Goal: Task Accomplishment & Management: Use online tool/utility

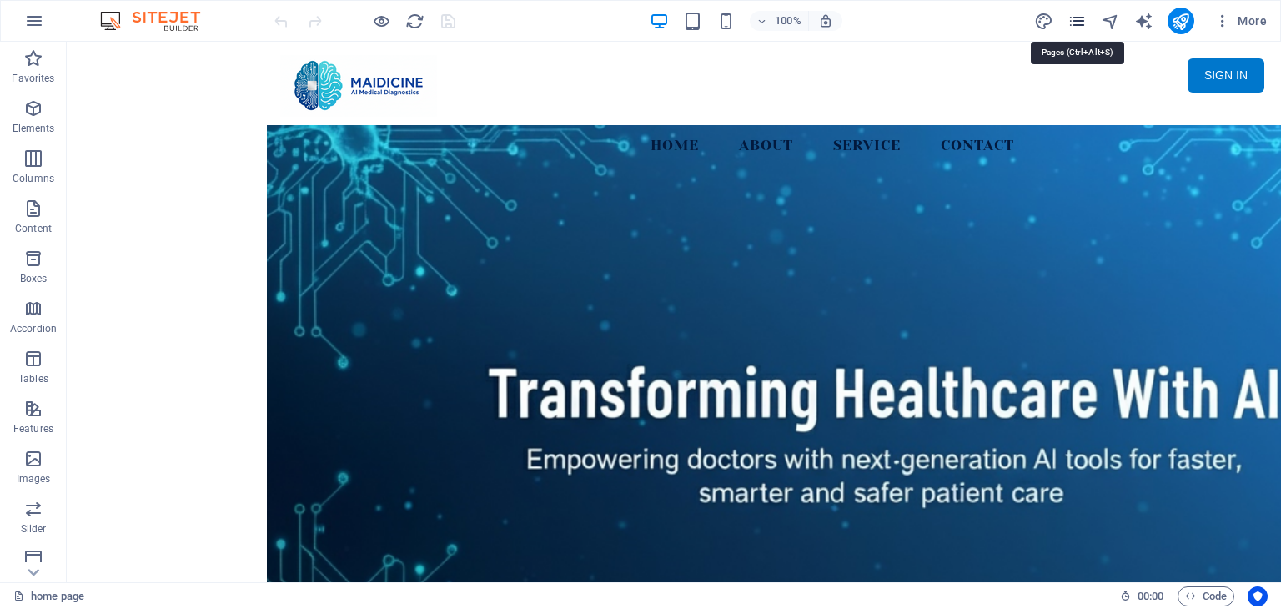
click at [1078, 21] on icon "pages" at bounding box center [1076, 21] width 19 height 19
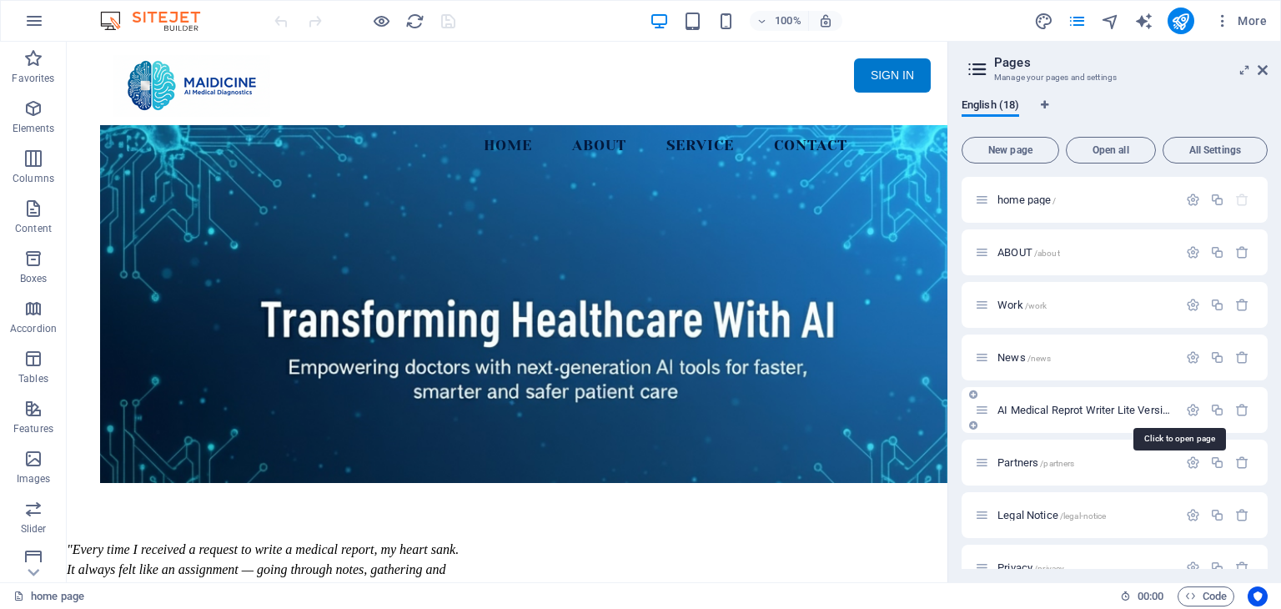
click at [1124, 407] on span "AI Medical Reprot Writer Lite Version /dj9200235m%%glfdlkmgKE86FG_345DSFdkfk3" at bounding box center [1180, 410] width 367 height 13
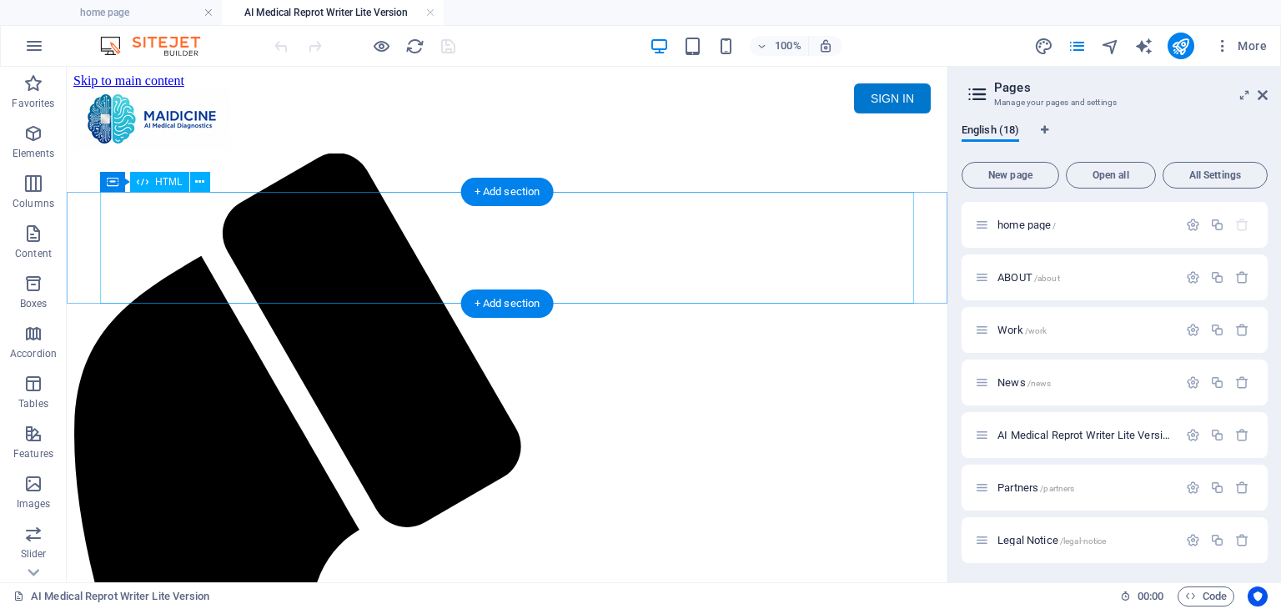
click at [491, 213] on div "Maidicine AI Medical Report Writer Version 5.1 Important Information The qualit…" at bounding box center [506, 213] width 867 height 0
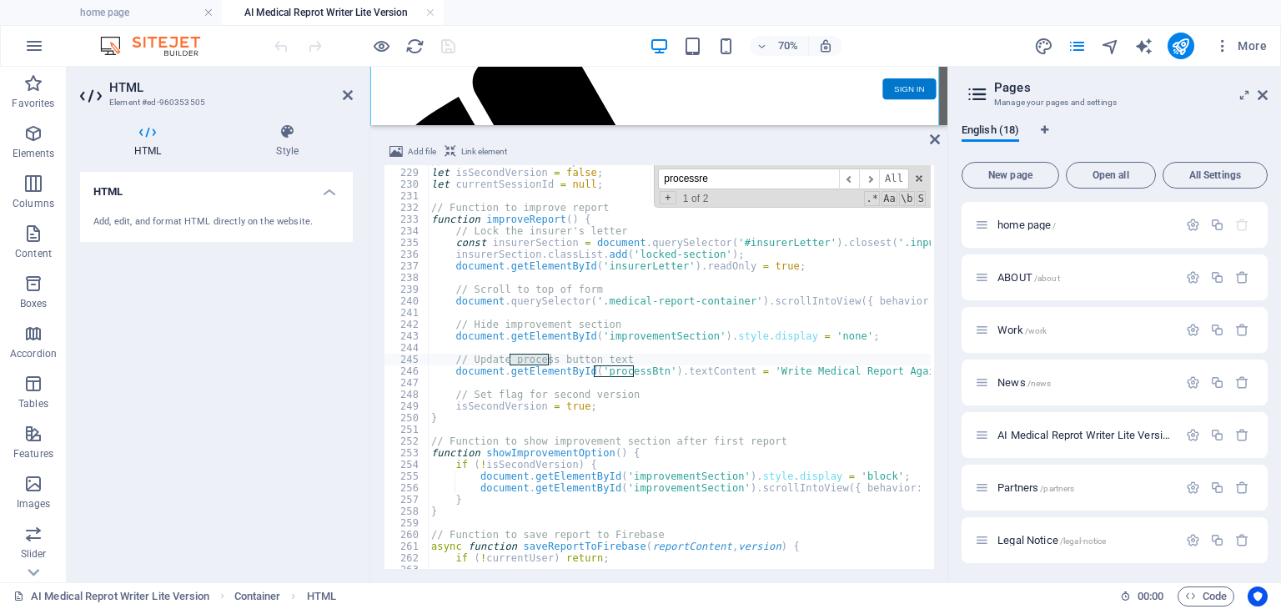
scroll to position [11218, 0]
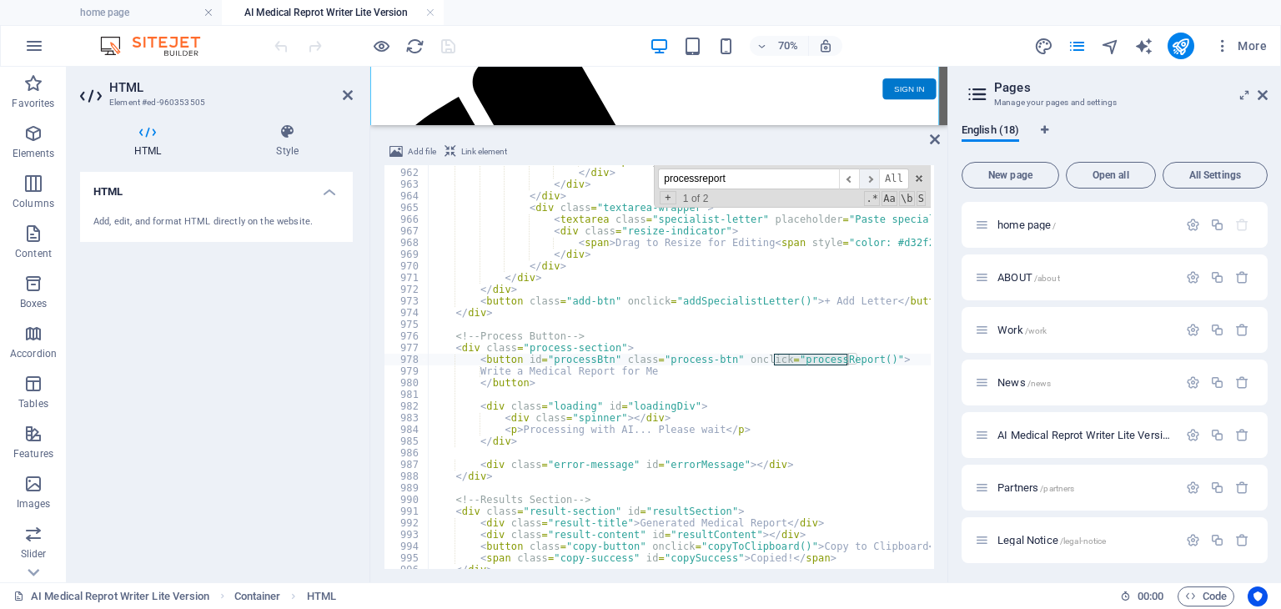
type input "processreport"
click at [874, 177] on span "​" at bounding box center [869, 178] width 20 height 21
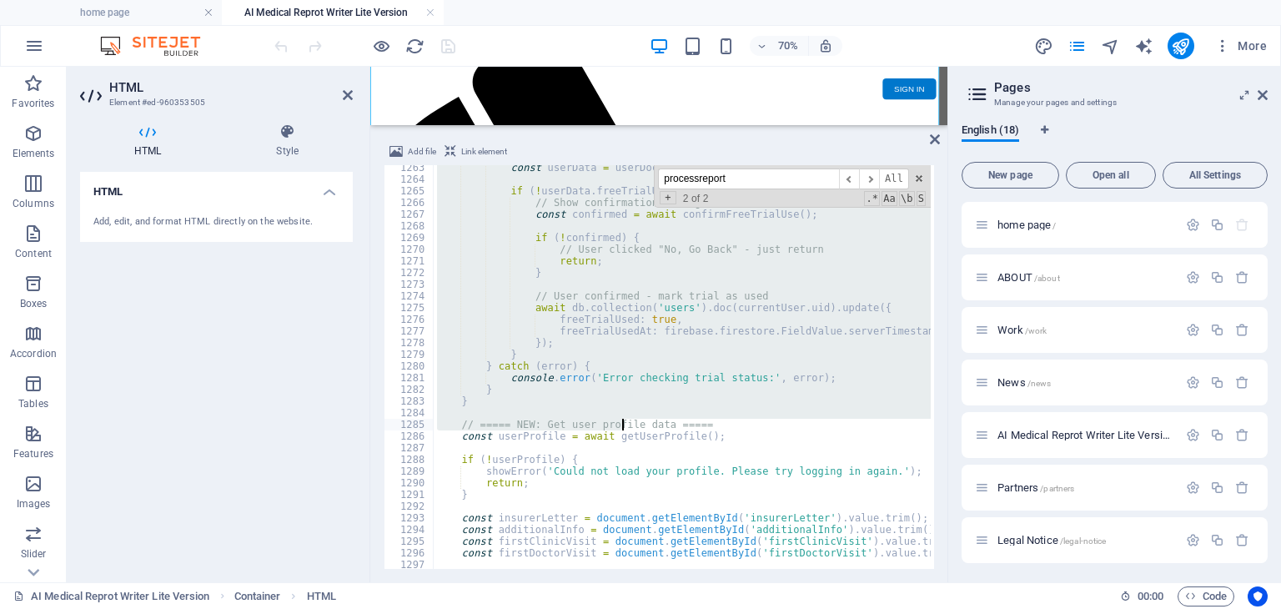
scroll to position [14787, 0]
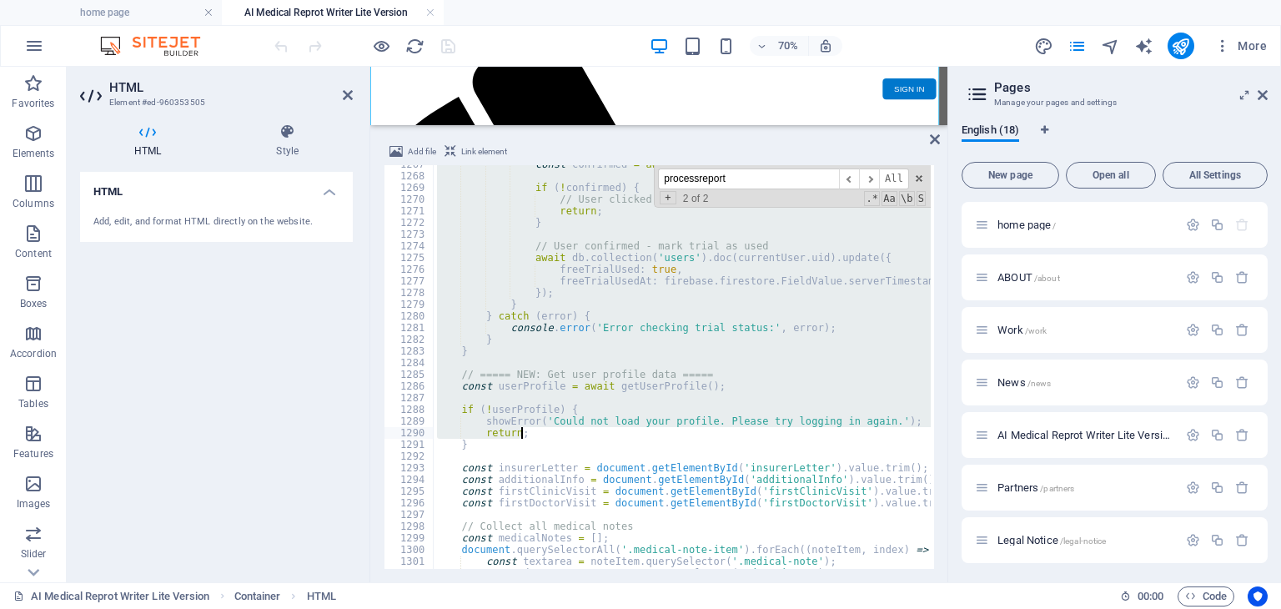
drag, startPoint x: 457, startPoint y: 359, endPoint x: 620, endPoint y: 429, distance: 177.8
click at [620, 429] on div "const confirmed = await confirmFreeTrialUse ( ) ; if ( ! confirmed ) { // User …" at bounding box center [988, 370] width 1108 height 424
click at [577, 314] on div "const confirmed = await confirmFreeTrialUse ( ) ; if ( ! confirmed ) { // User …" at bounding box center [682, 367] width 497 height 404
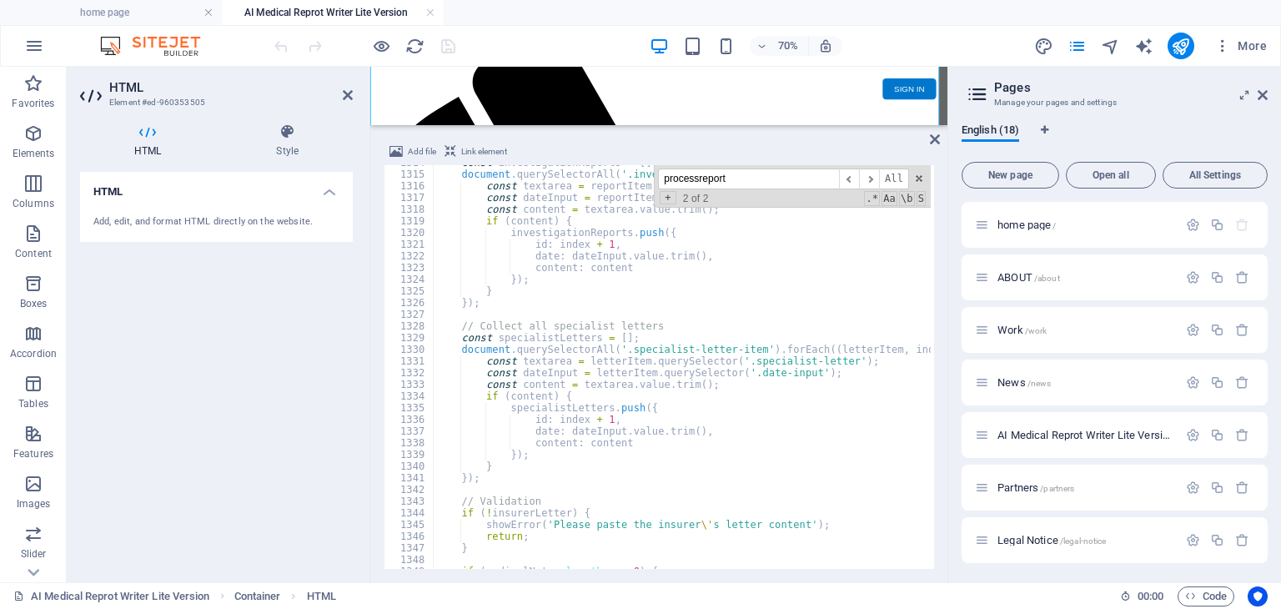
scroll to position [15338, 0]
click at [744, 436] on div "const investigationReports = [ ] ; document . querySelectorAll ( '.investigatio…" at bounding box center [988, 369] width 1108 height 424
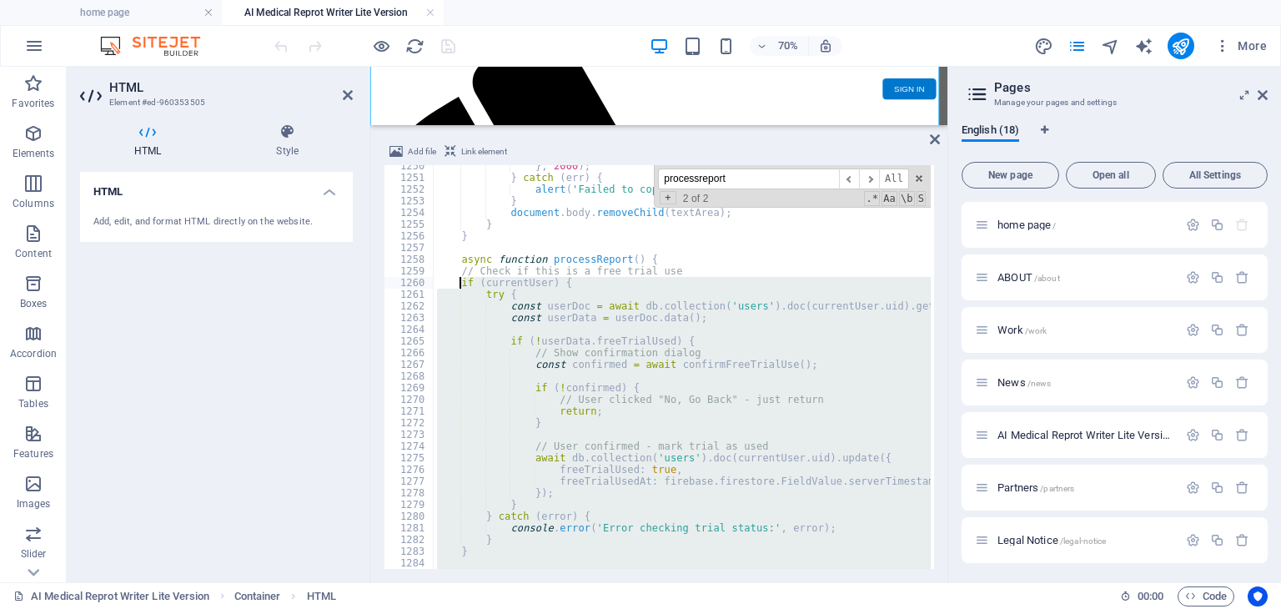
scroll to position [14537, 0]
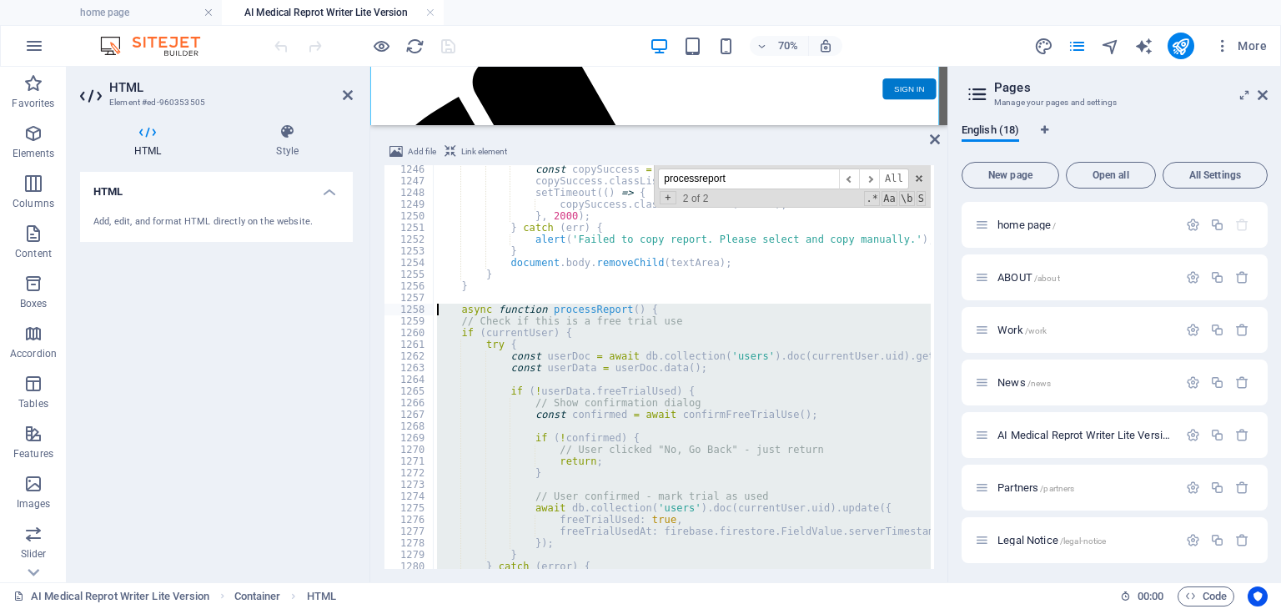
drag, startPoint x: 480, startPoint y: 469, endPoint x: 434, endPoint y: 309, distance: 166.3
click at [434, 309] on div "const copySuccess = document . getElementById ( 'copySuccess' ) ; copySuccess .…" at bounding box center [988, 375] width 1108 height 424
type textarea "async function processReport() { // Check if this is a free trial use"
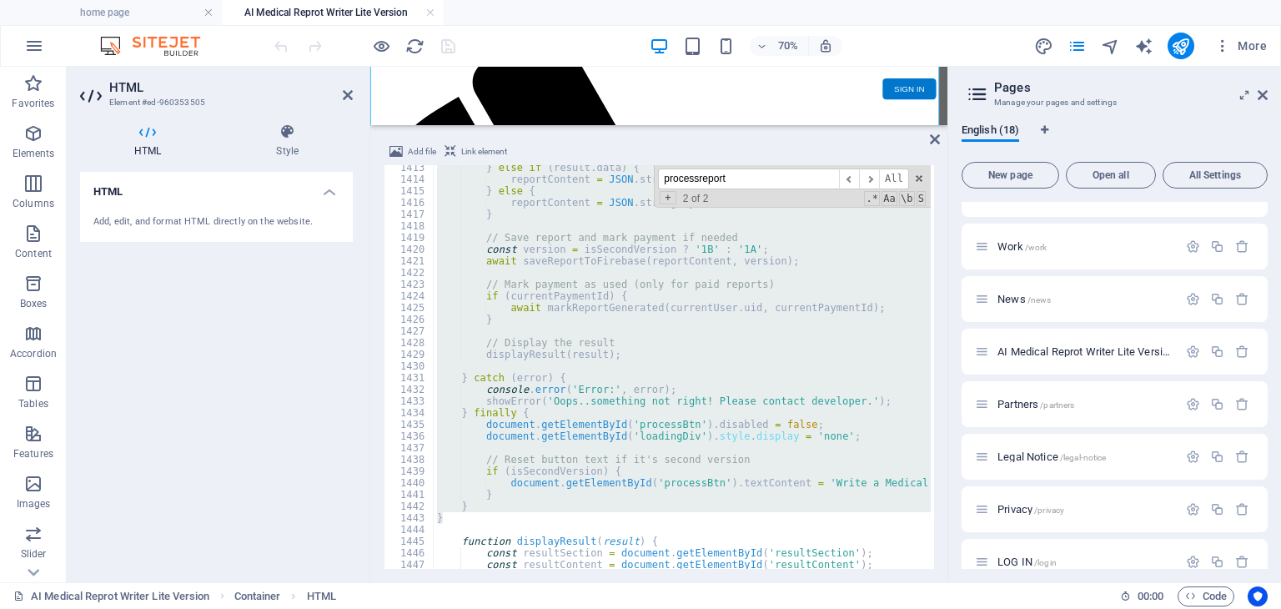
scroll to position [16489, 0]
click at [645, 368] on div "} else if ( result . data ) { reportContent = JSON . stringify ( result . data …" at bounding box center [682, 367] width 497 height 404
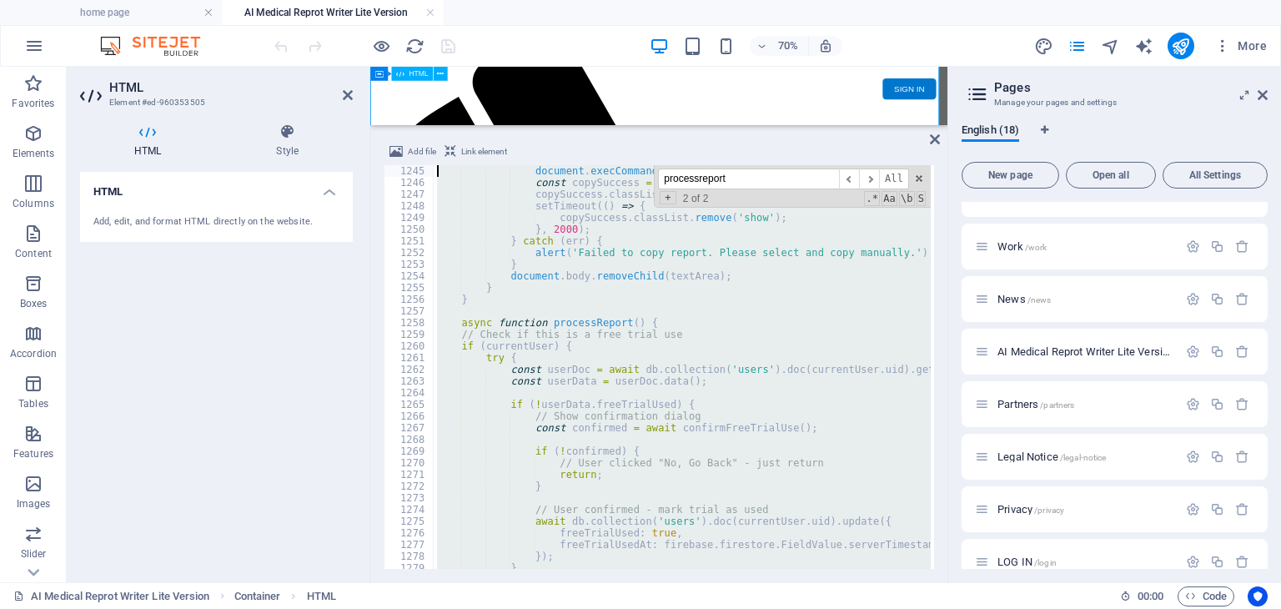
scroll to position [14396, 0]
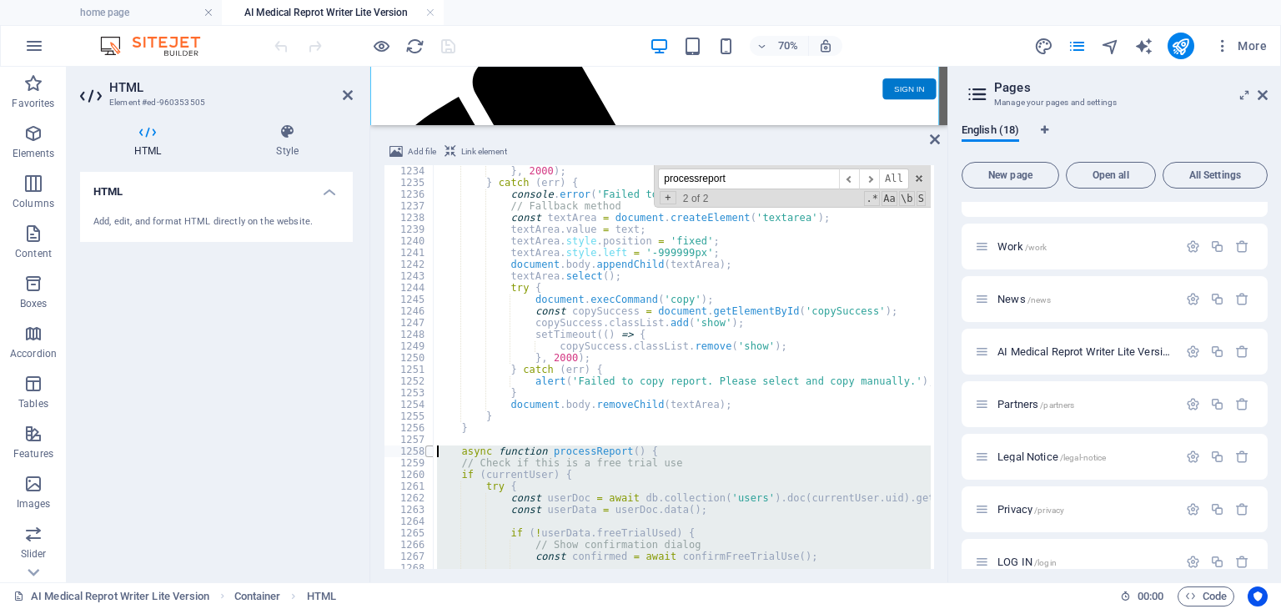
drag, startPoint x: 482, startPoint y: 515, endPoint x: 432, endPoint y: 451, distance: 80.8
click at [432, 451] on div "1234 1235 1236 1237 1238 1239 1240 1241 1242 1243 1244 1245 1246 1247 1248 1249…" at bounding box center [659, 367] width 550 height 404
type textarea "async function processReport() { // Check if this is a free trial use"
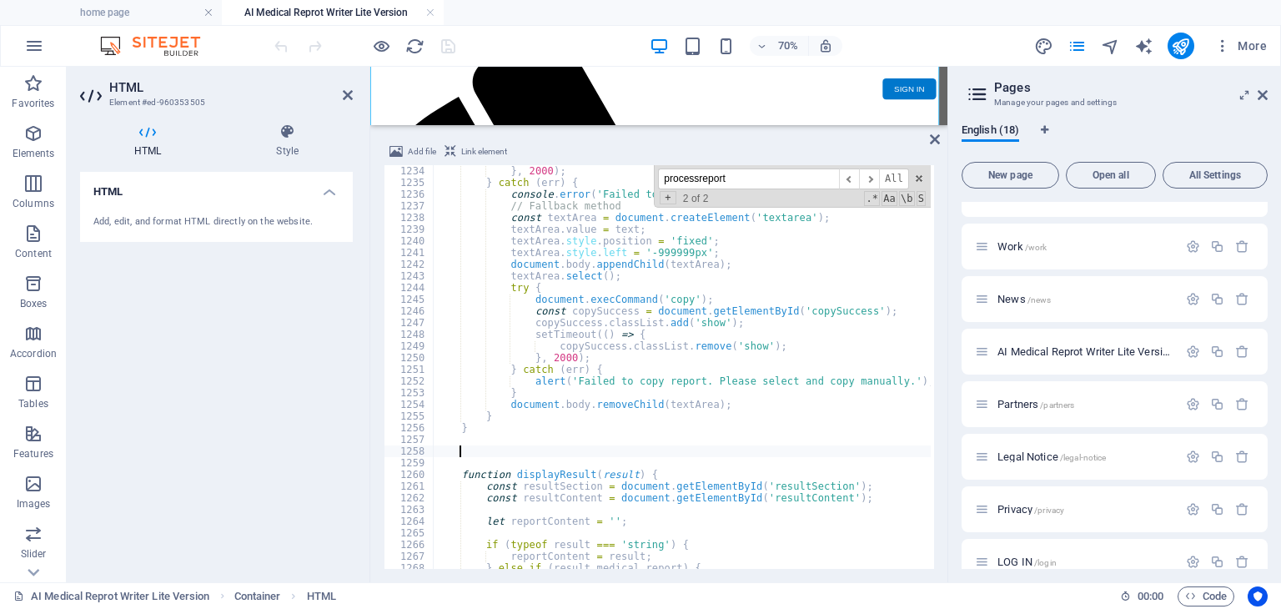
scroll to position [0, 0]
paste textarea "}"
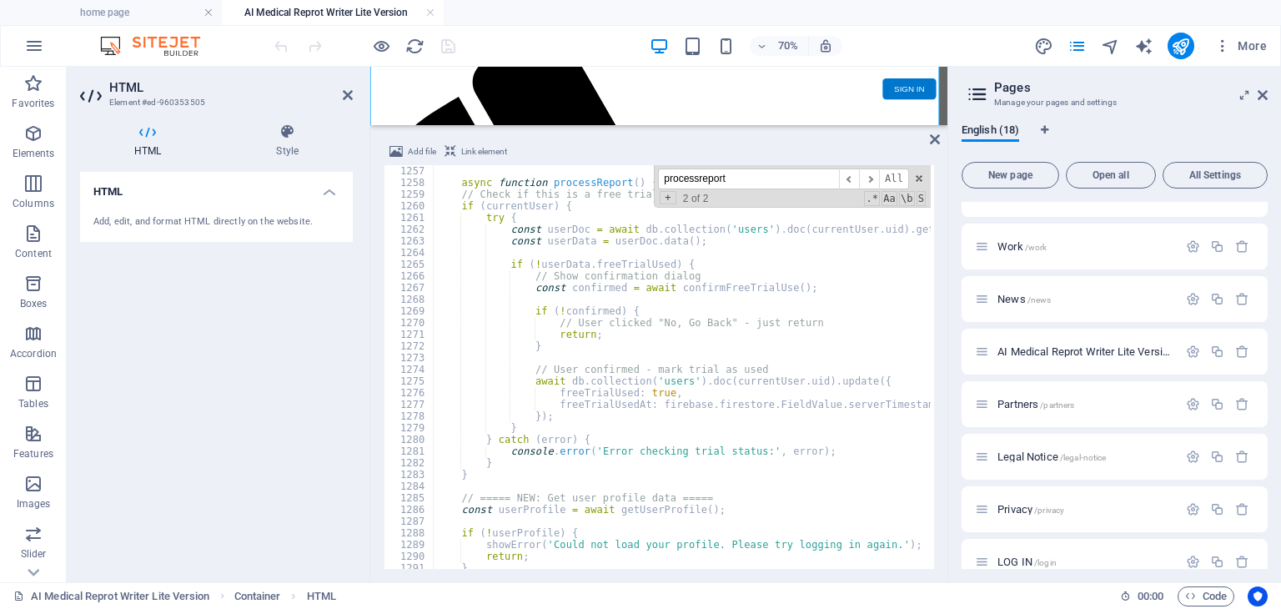
scroll to position [14514, 0]
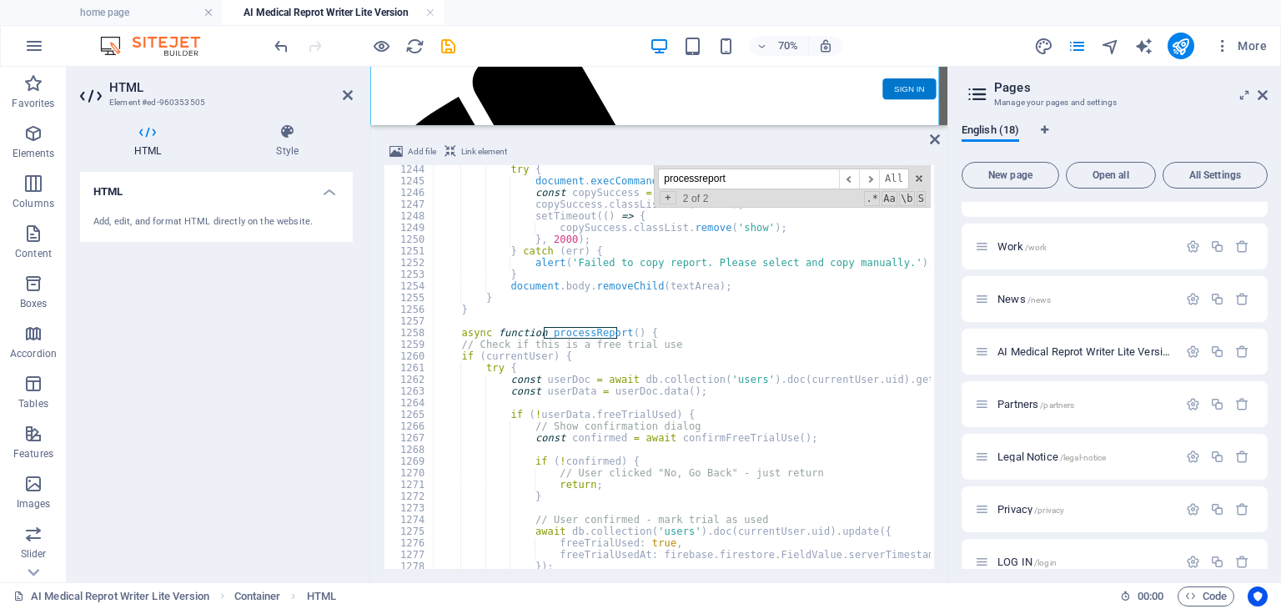
drag, startPoint x: 803, startPoint y: 177, endPoint x: 702, endPoint y: 174, distance: 100.9
click at [704, 174] on input "processreport" at bounding box center [748, 178] width 181 height 21
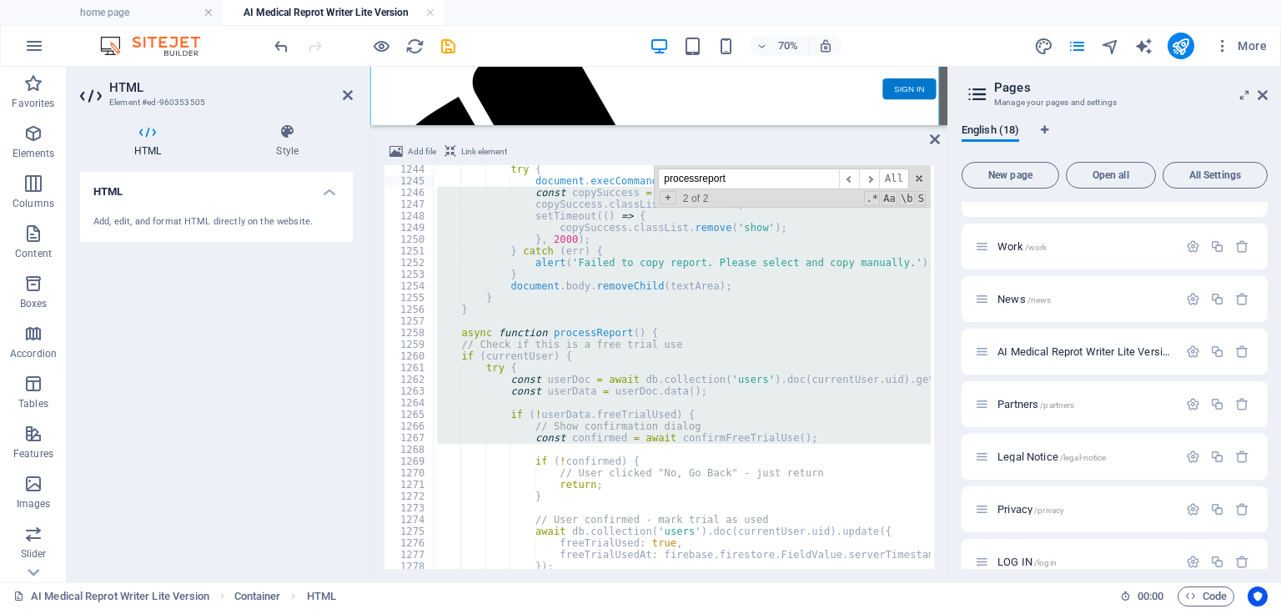
drag, startPoint x: 741, startPoint y: 182, endPoint x: 654, endPoint y: 183, distance: 87.6
click at [654, 183] on div "try { document . execCommand ( 'copy' ) ; const copySuccess = document . getEle…" at bounding box center [682, 367] width 497 height 404
click at [748, 176] on input "processreport" at bounding box center [748, 178] width 181 height 21
click at [783, 271] on div "try { document . execCommand ( 'copy' ) ; const copySuccess = document . getEle…" at bounding box center [682, 367] width 497 height 404
type textarea "}"
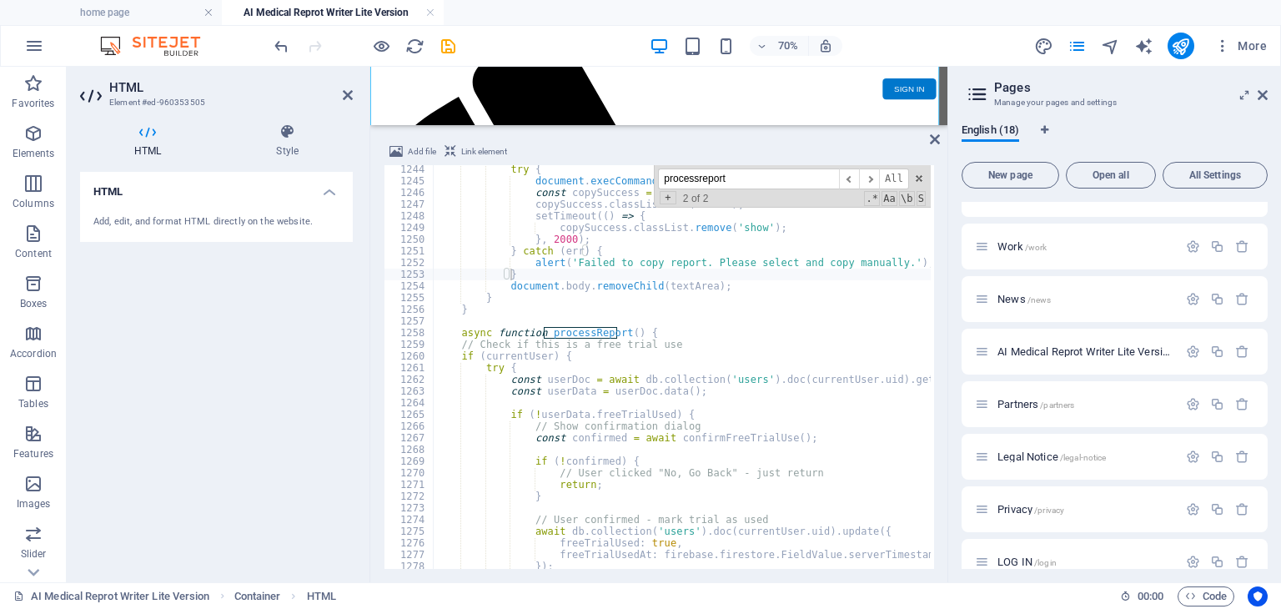
drag, startPoint x: 750, startPoint y: 183, endPoint x: 648, endPoint y: 178, distance: 101.9
click at [649, 178] on div "try { document . execCommand ( 'copy' ) ; const copySuccess = document . getEle…" at bounding box center [682, 367] width 497 height 404
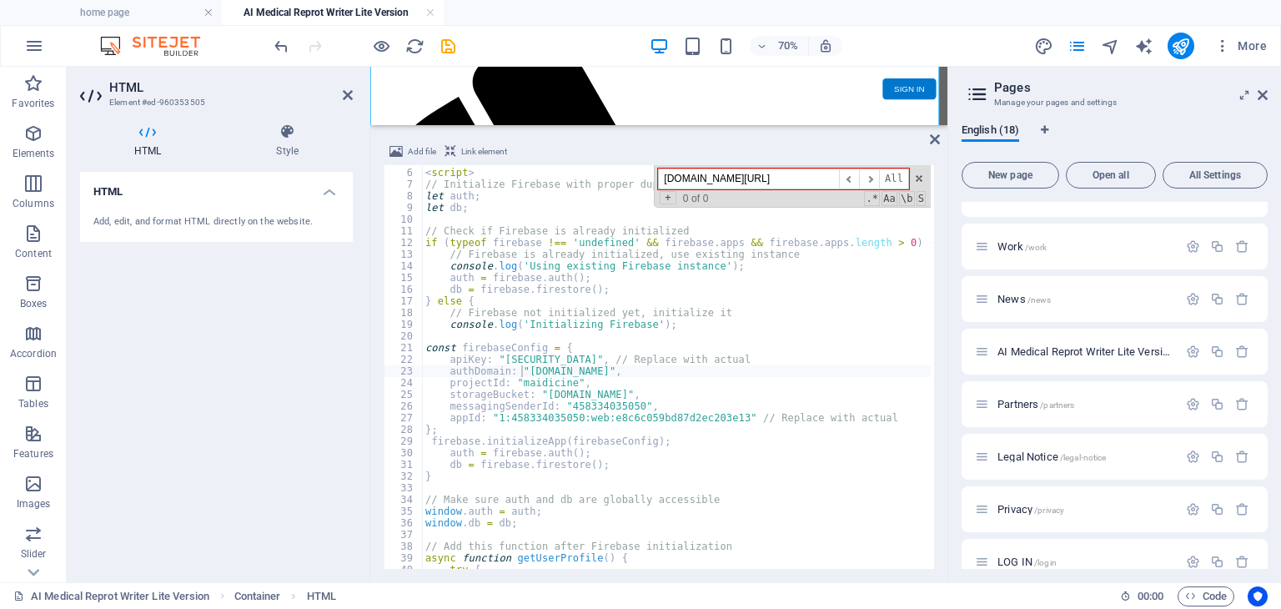
type input "[DOMAIN_NAME][URL]"
drag, startPoint x: 781, startPoint y: 174, endPoint x: 665, endPoint y: 181, distance: 115.3
click at [665, 181] on input "[DOMAIN_NAME][URL]" at bounding box center [748, 178] width 181 height 21
click at [774, 174] on input at bounding box center [748, 178] width 181 height 21
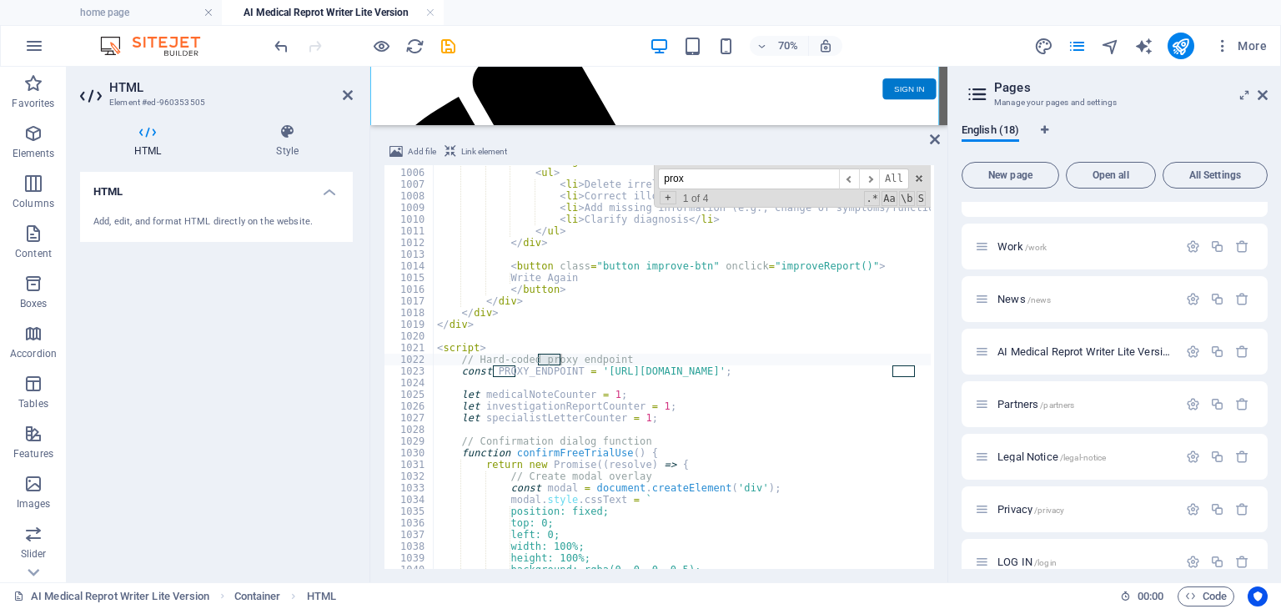
scroll to position [11732, 0]
type input "proxy"
type textarea "<script>"
click at [680, 346] on div "< strong > Consider when editing: </ strong > < ul > < li > Delete irrelevant i…" at bounding box center [988, 367] width 1108 height 424
click at [871, 180] on span "​" at bounding box center [869, 178] width 20 height 21
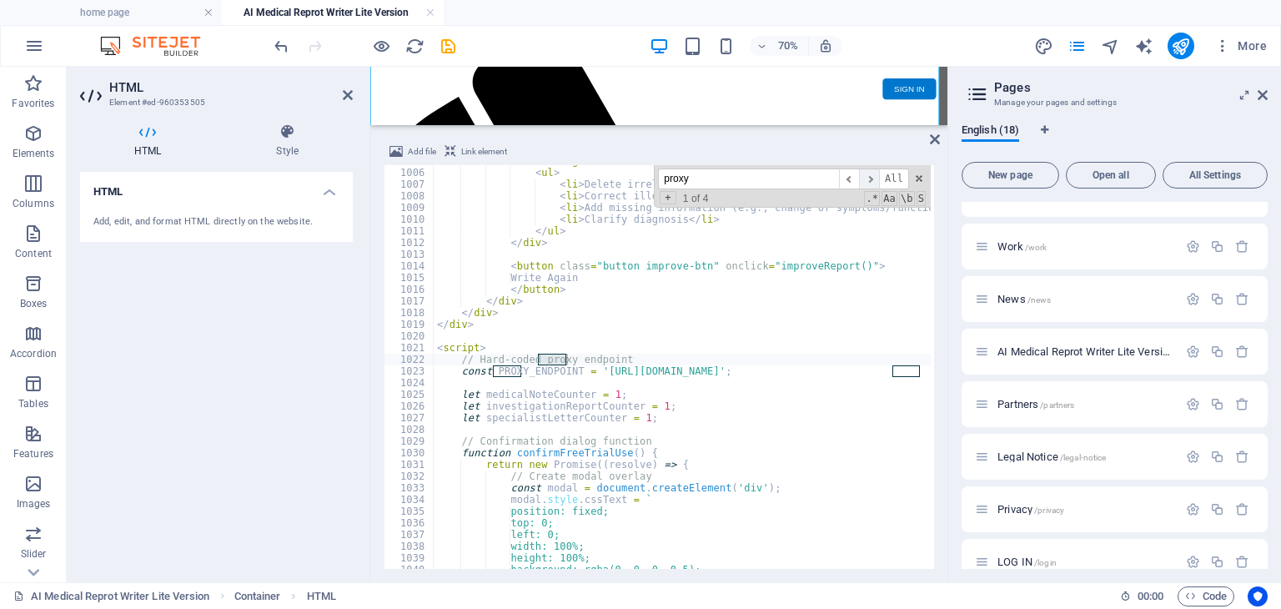
click at [871, 180] on span "​" at bounding box center [869, 178] width 20 height 21
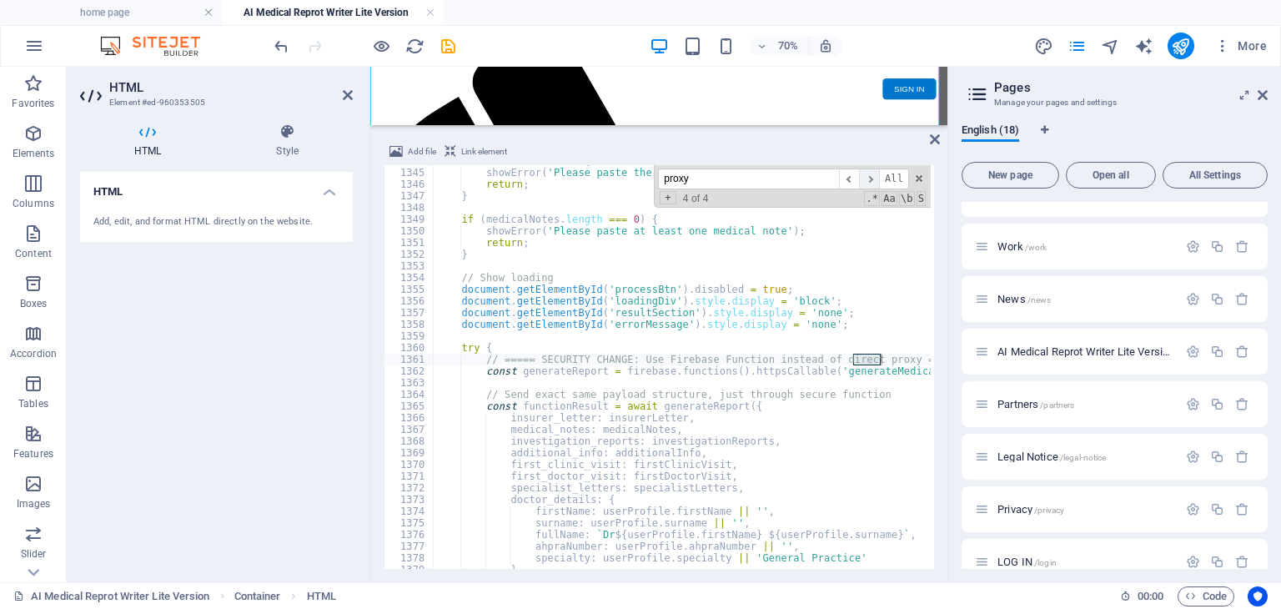
scroll to position [15690, 0]
click at [871, 180] on span "​" at bounding box center [869, 178] width 20 height 21
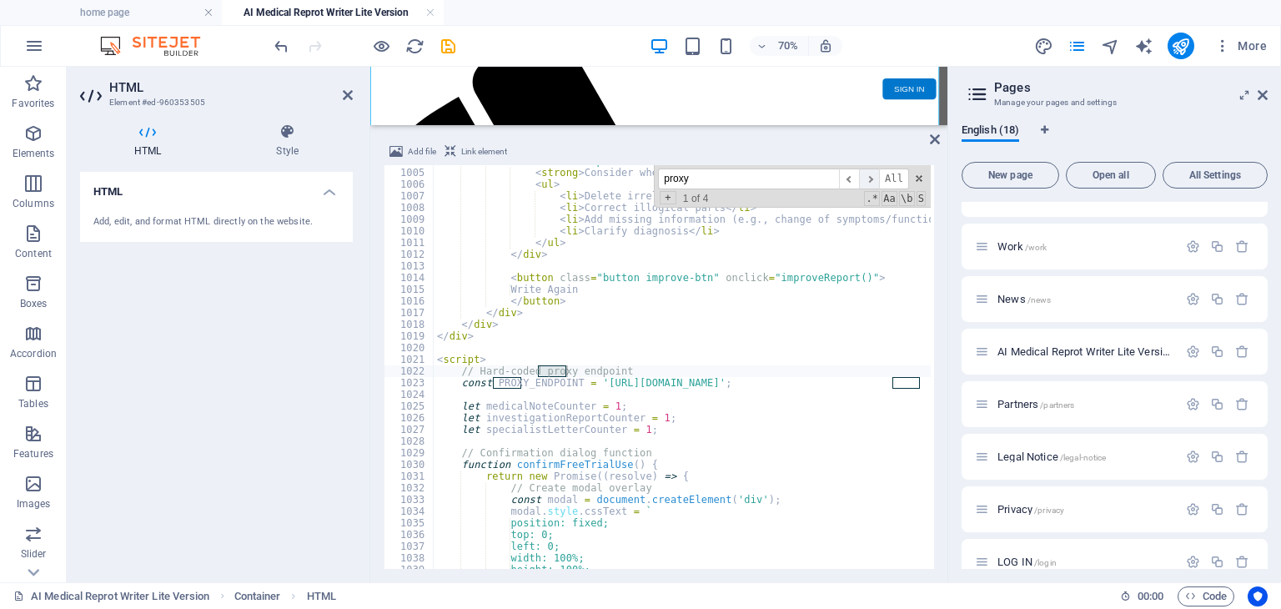
scroll to position [11720, 0]
click at [652, 391] on div "< div class = "improvement-hints" > < strong > Consider when editing: </ strong…" at bounding box center [988, 367] width 1108 height 424
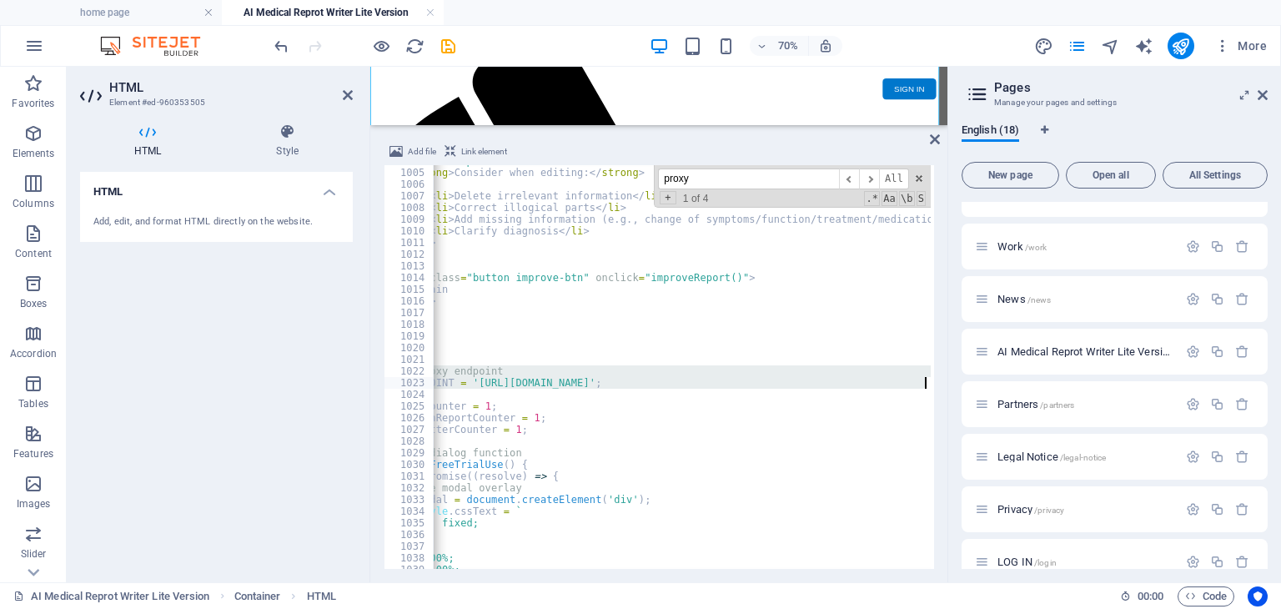
scroll to position [0, 153]
drag, startPoint x: 452, startPoint y: 368, endPoint x: 934, endPoint y: 383, distance: 482.3
click at [934, 383] on div "Add file Link element 1004 1005 1006 1007 1008 1009 1010 1011 1012 1013 1014 10…" at bounding box center [658, 355] width 577 height 454
type textarea "// Hard-coded proxy endpoint const PROXY_ENDPOINT = '[URL][DOMAIN_NAME]';"
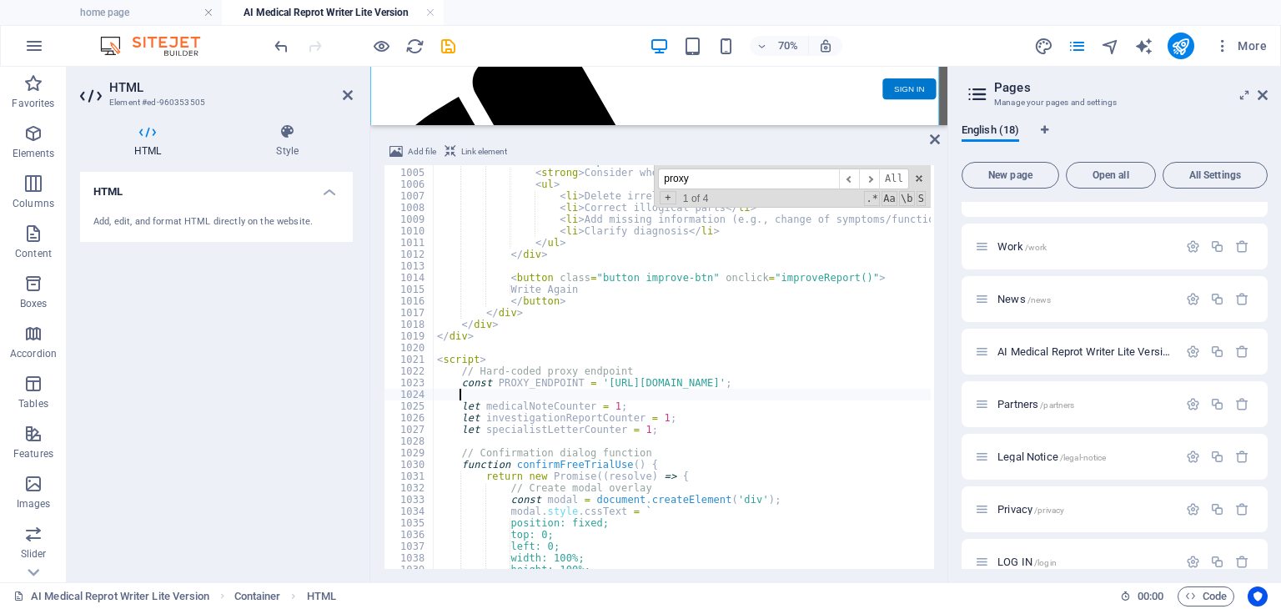
click at [501, 389] on div "< div class = "improvement-hints" > < strong > Consider when editing: </ strong…" at bounding box center [988, 367] width 1108 height 424
drag, startPoint x: 490, startPoint y: 388, endPoint x: 454, endPoint y: 374, distance: 39.0
click at [454, 374] on div "< div class = "improvement-hints" > < strong > Consider when editing: </ strong…" at bounding box center [988, 367] width 1108 height 424
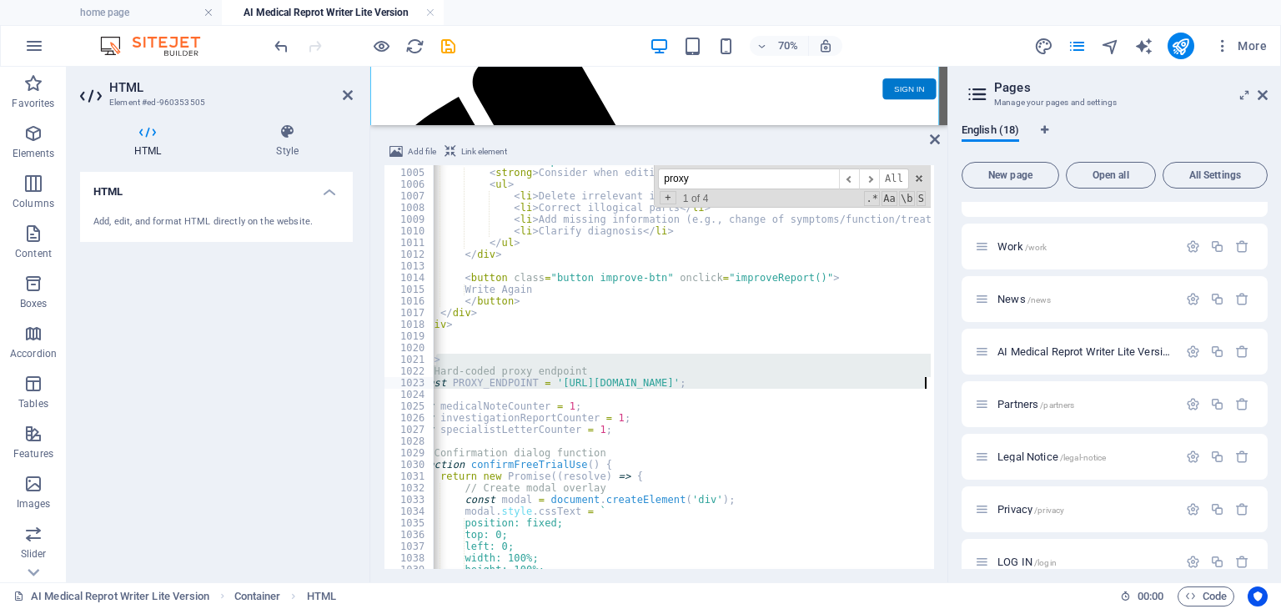
scroll to position [0, 153]
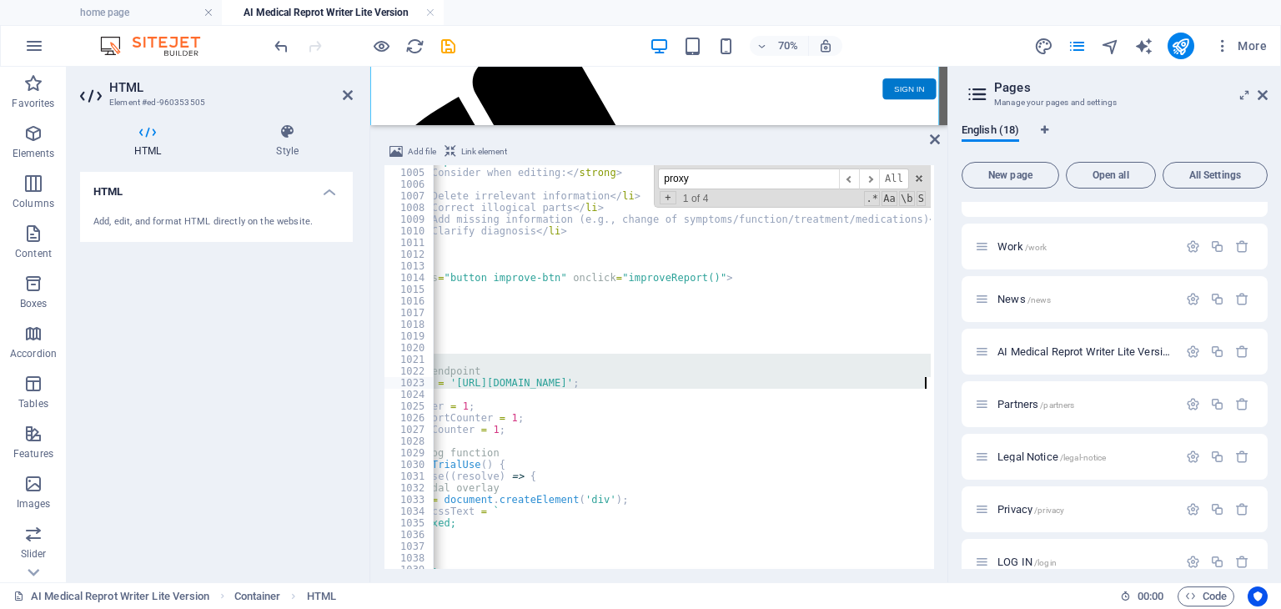
drag, startPoint x: 502, startPoint y: 358, endPoint x: 943, endPoint y: 380, distance: 441.7
click at [943, 380] on div "Add file Link element // Hard-coded proxy endpoint const PROXY_ENDPOINT = '[URL…" at bounding box center [658, 355] width 577 height 454
type textarea "<script>"
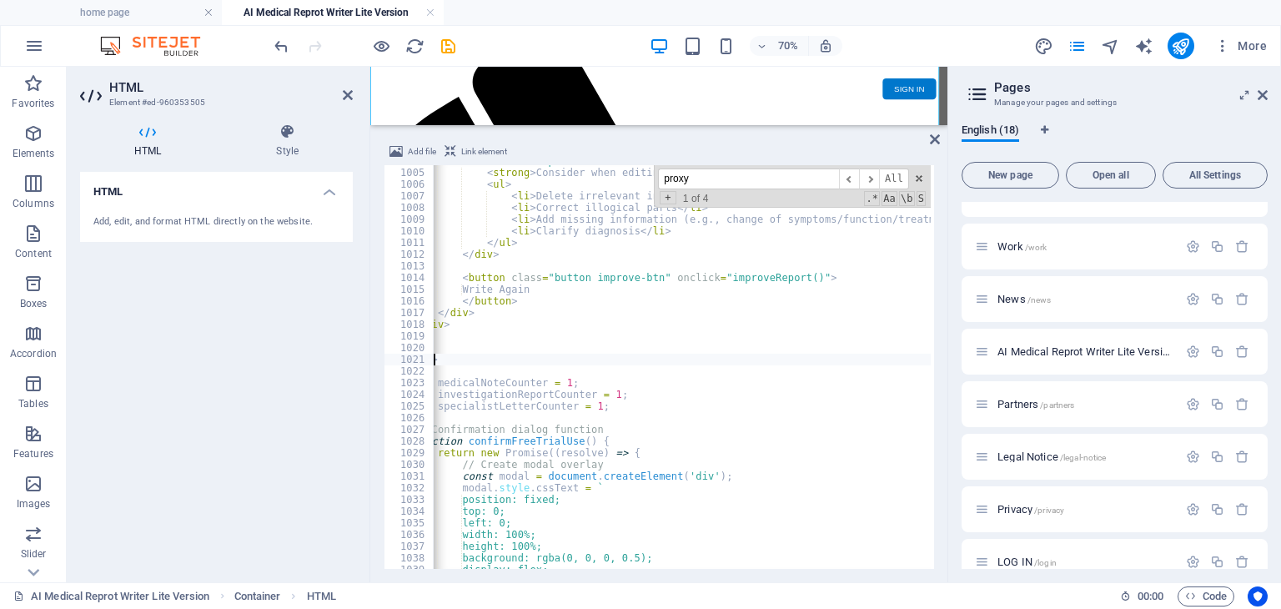
scroll to position [0, 0]
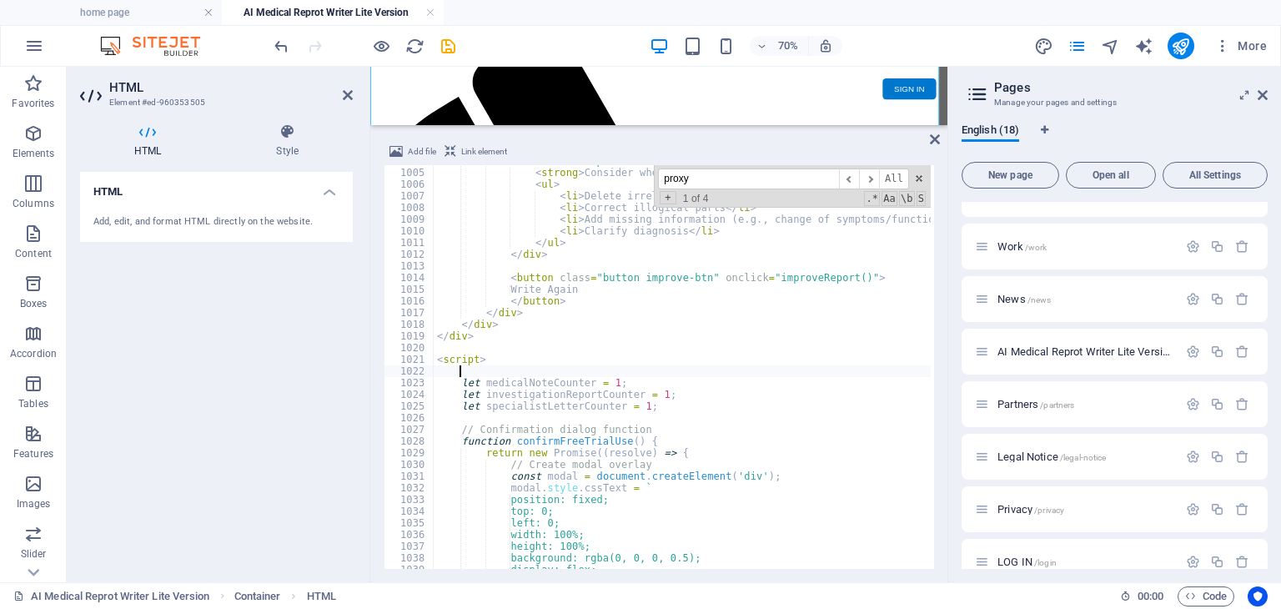
click at [530, 368] on div "< div class = "improvement-hints" > < strong > Consider when editing: </ strong…" at bounding box center [988, 367] width 1108 height 424
click at [874, 177] on span "​" at bounding box center [869, 178] width 20 height 21
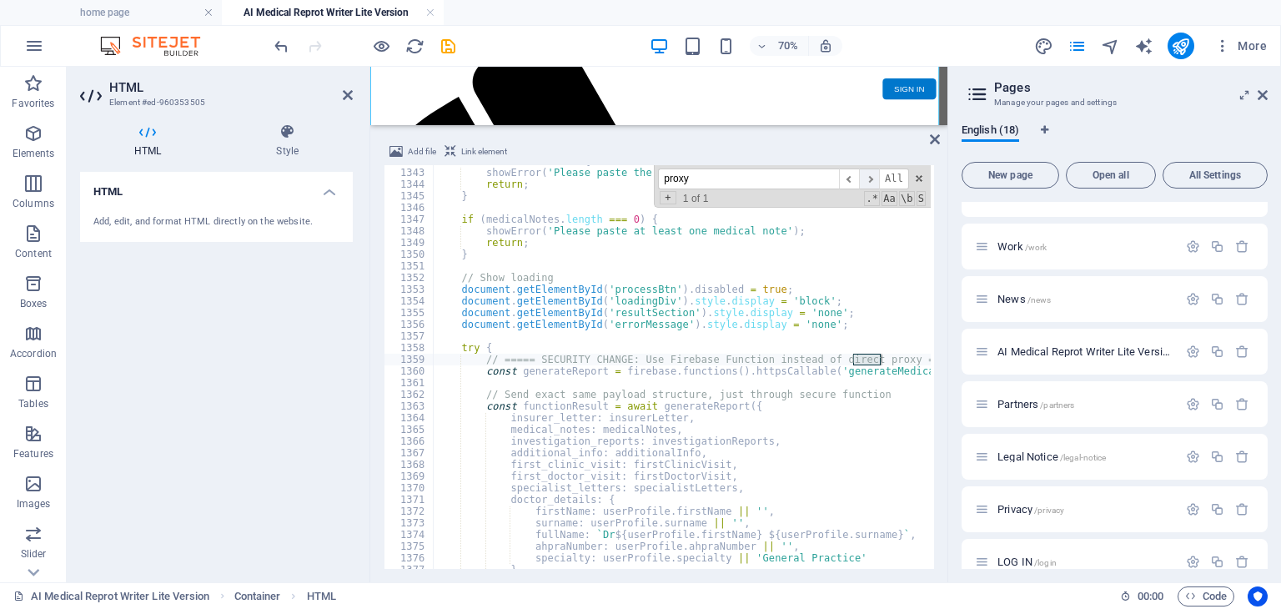
click at [874, 179] on span "​" at bounding box center [869, 178] width 20 height 21
click at [856, 178] on span "​" at bounding box center [849, 178] width 20 height 21
click at [937, 138] on icon at bounding box center [935, 139] width 10 height 13
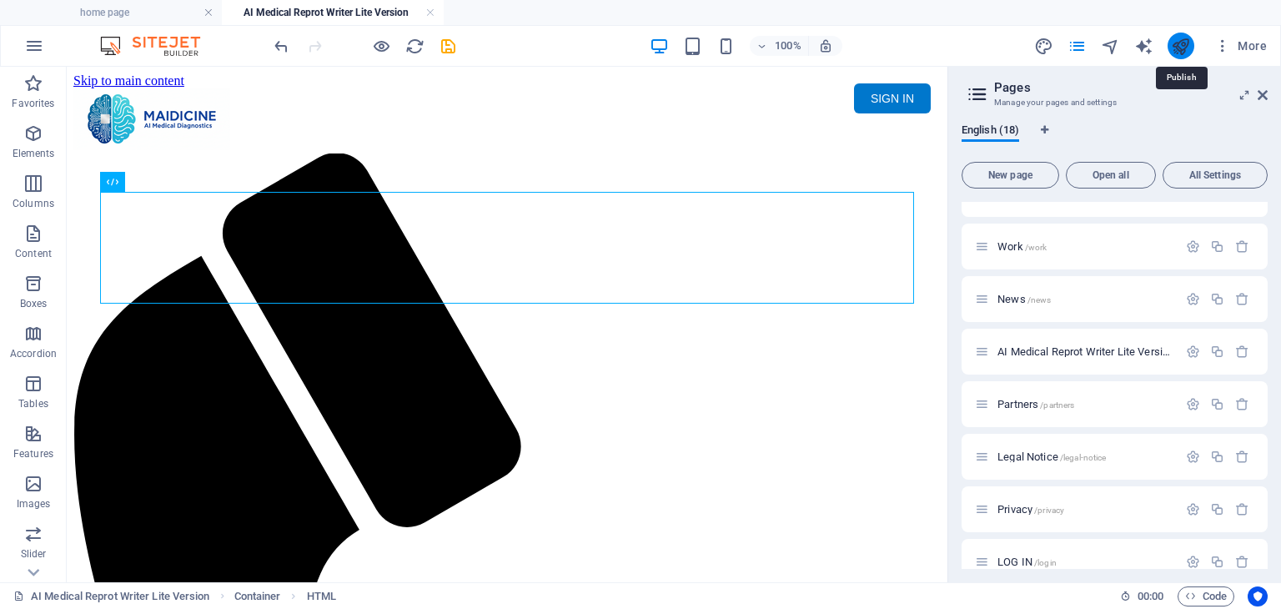
click at [1188, 43] on icon "publish" at bounding box center [1180, 46] width 19 height 19
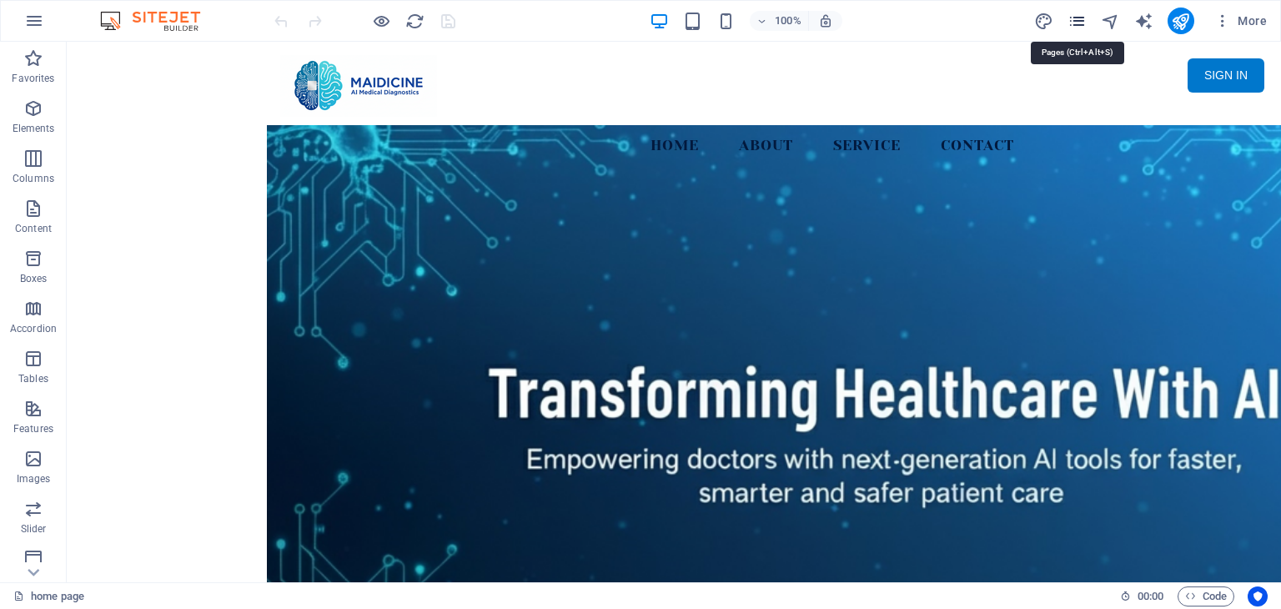
click at [1081, 18] on icon "pages" at bounding box center [1076, 21] width 19 height 19
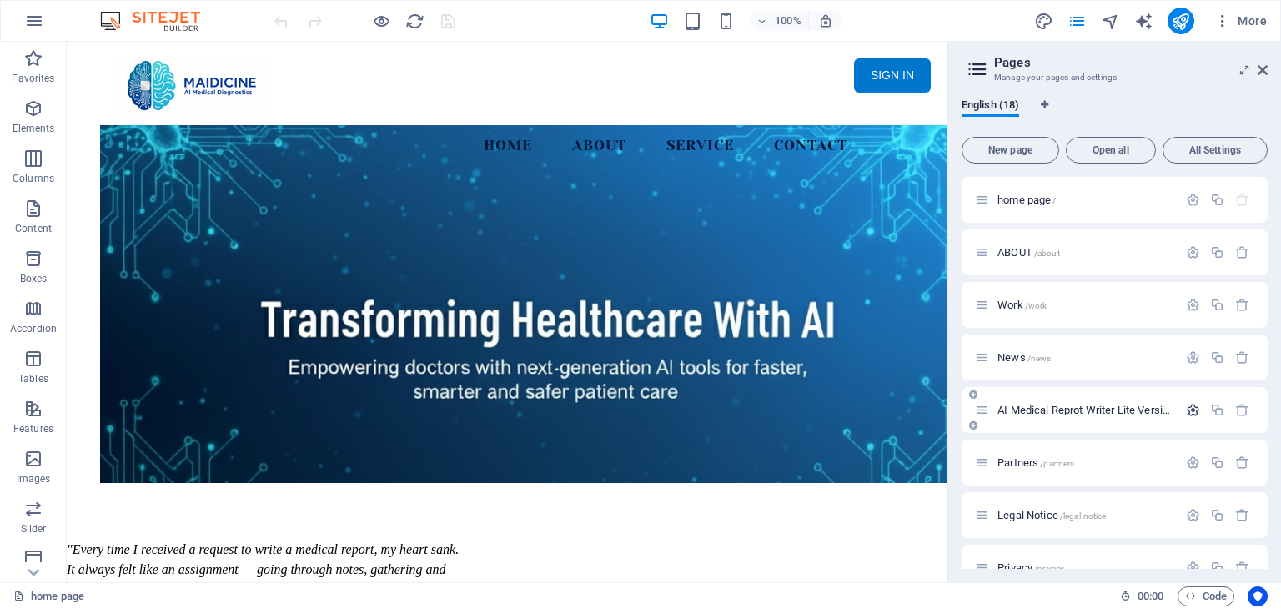
click at [1190, 408] on icon "button" at bounding box center [1193, 410] width 14 height 14
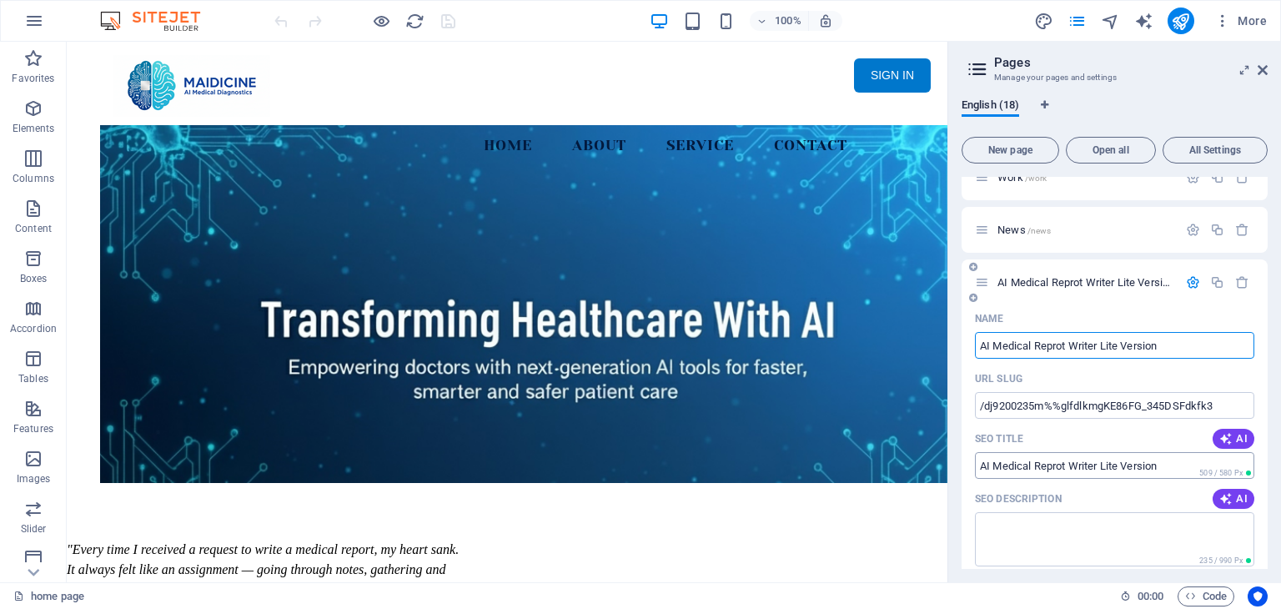
scroll to position [167, 0]
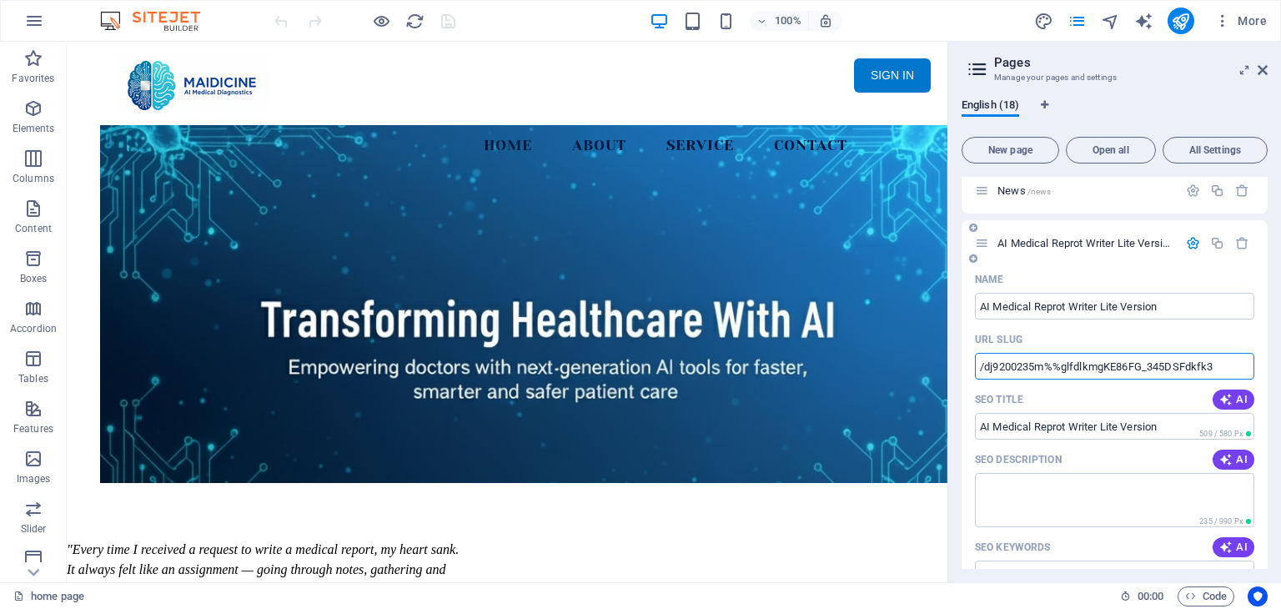
drag, startPoint x: 1231, startPoint y: 362, endPoint x: 986, endPoint y: 361, distance: 245.2
click at [986, 361] on input "/dj9200235m%%glfdlkmgKE86FG_345DSFdkfk3" at bounding box center [1114, 366] width 279 height 27
type input "/medical-report"
click at [1186, 246] on icon "button" at bounding box center [1193, 243] width 14 height 14
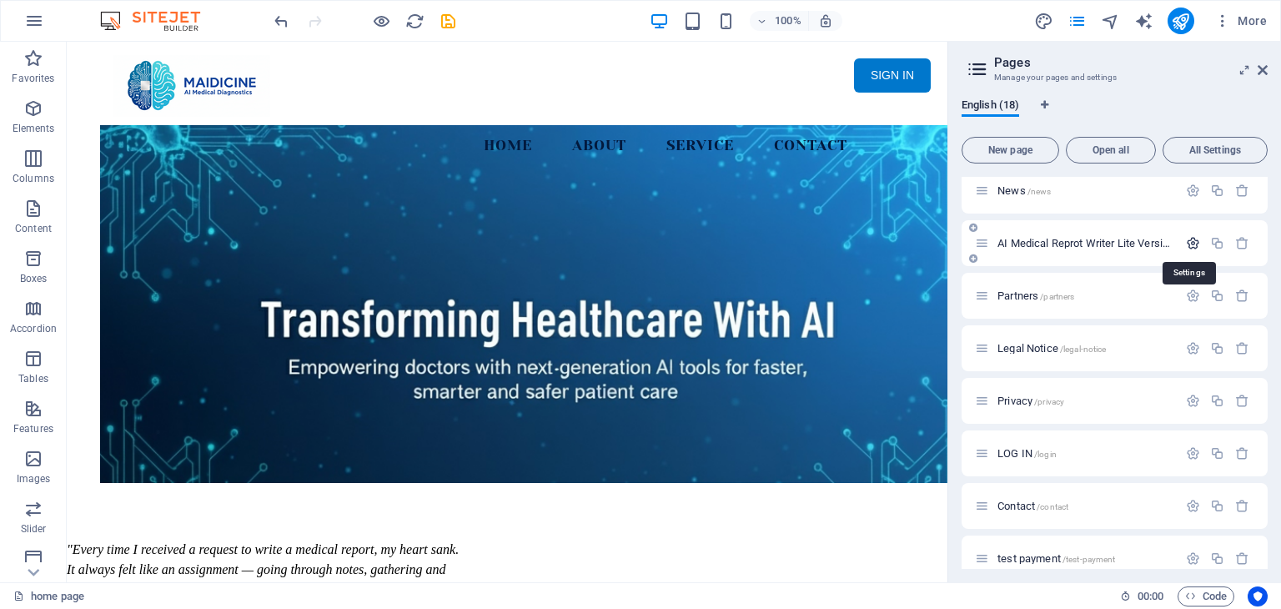
click at [1186, 246] on icon "button" at bounding box center [1193, 243] width 14 height 14
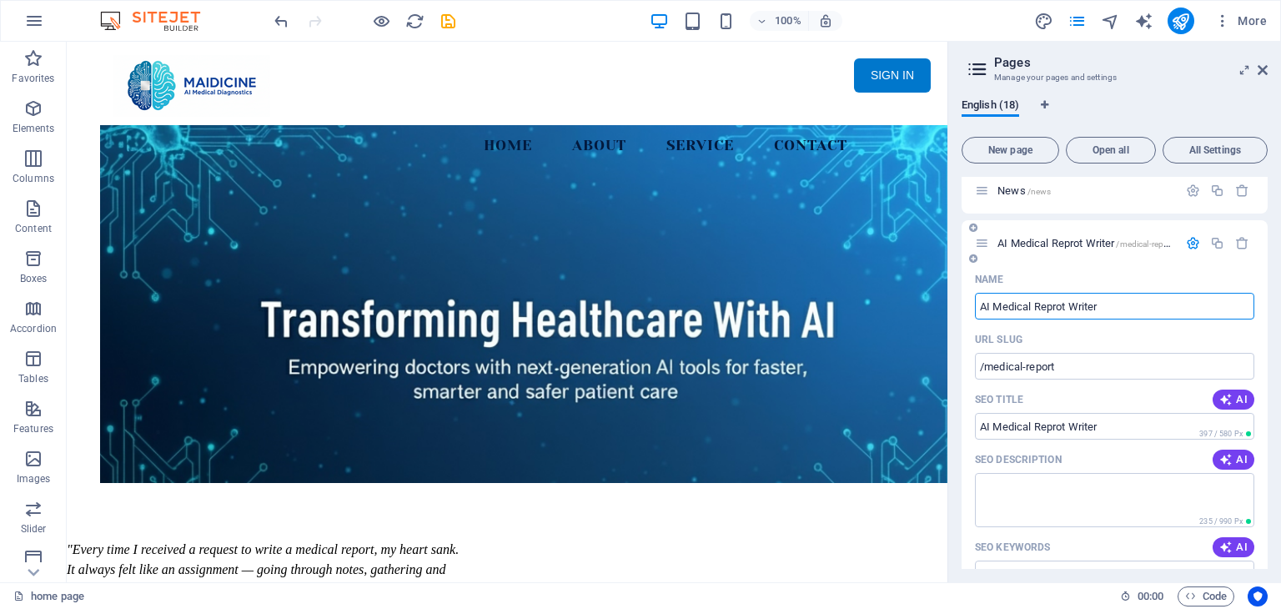
type input "AI Medical Reprot Writer"
click at [1186, 239] on icon "button" at bounding box center [1193, 243] width 14 height 14
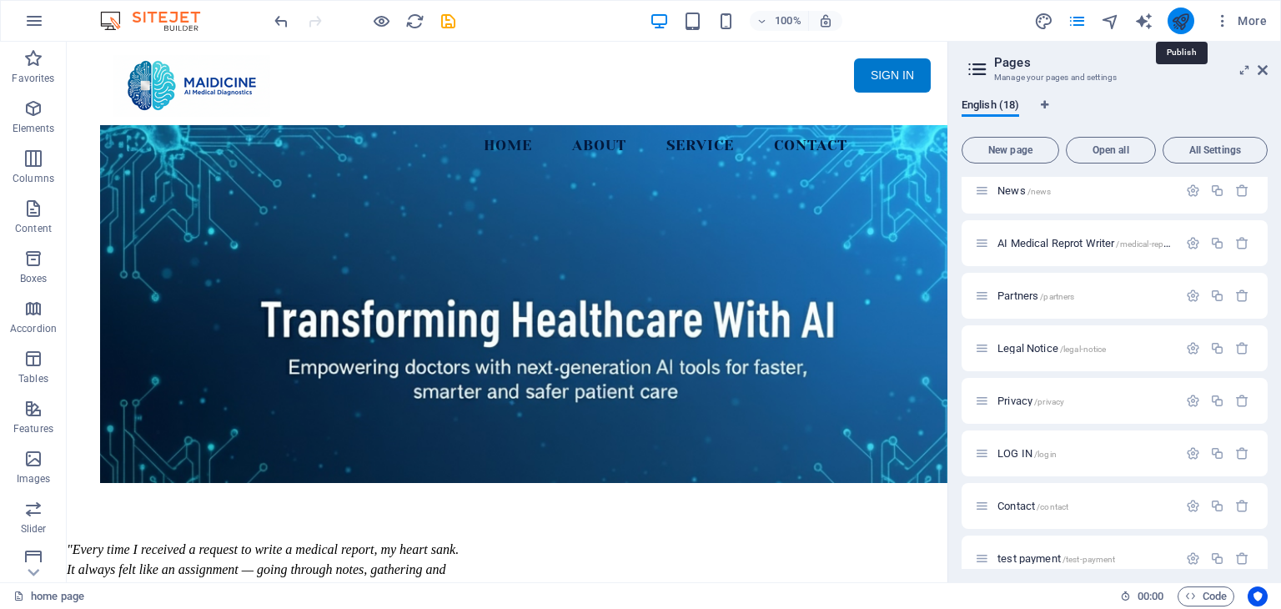
click at [1184, 29] on icon "publish" at bounding box center [1180, 21] width 19 height 19
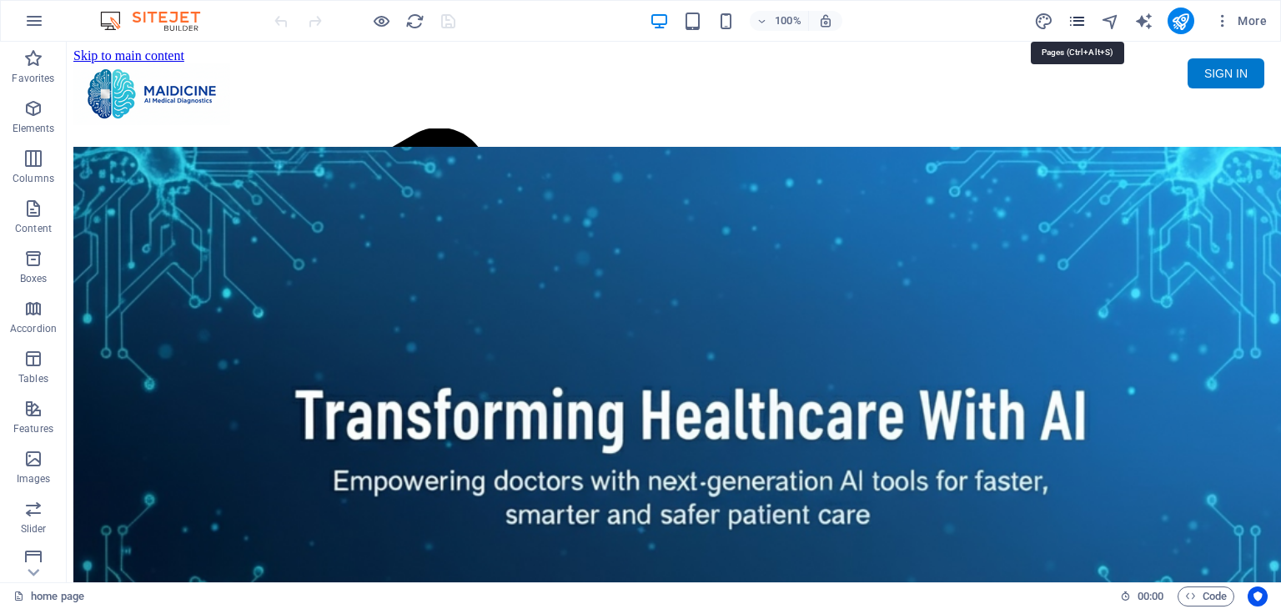
click at [1085, 23] on icon "pages" at bounding box center [1076, 21] width 19 height 19
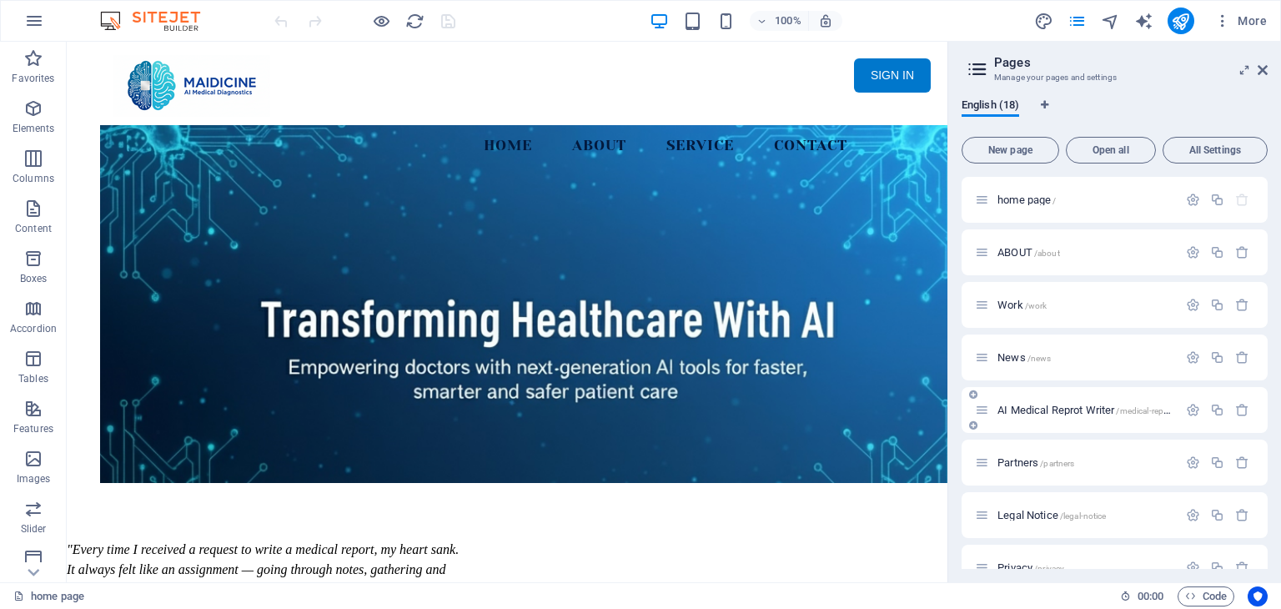
click at [1043, 414] on span "AI Medical Reprot Writer /medical-report" at bounding box center [1085, 410] width 176 height 13
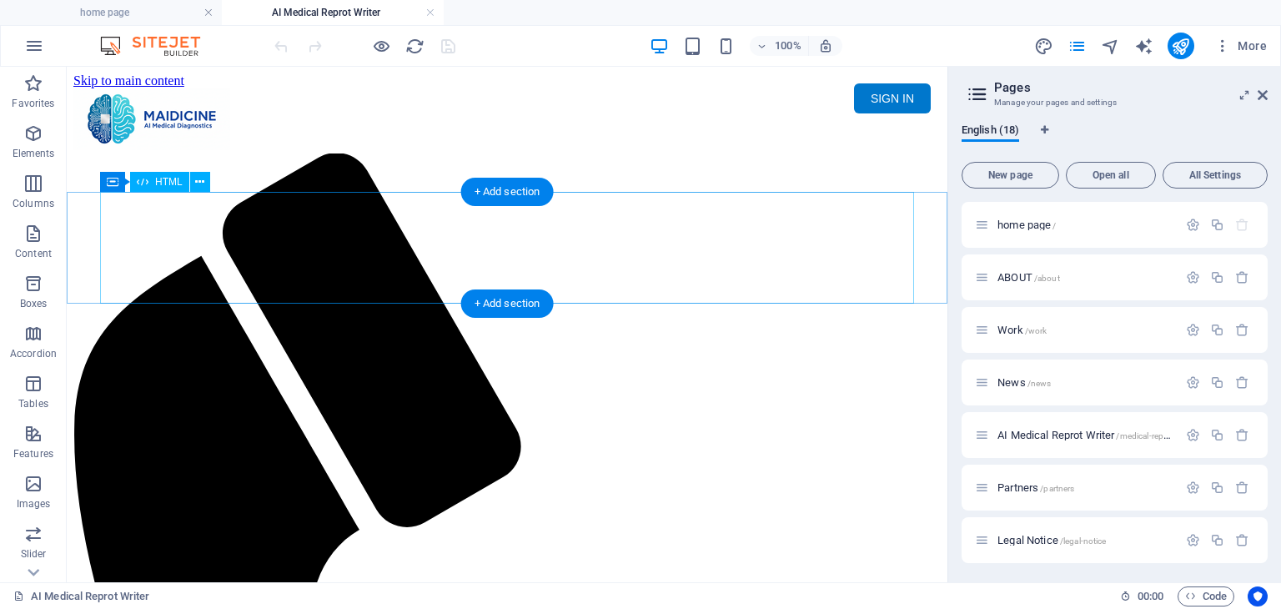
click at [549, 213] on div "Maidicine AI Medical Report Writer Version 5.1 Important Information The qualit…" at bounding box center [506, 213] width 867 height 0
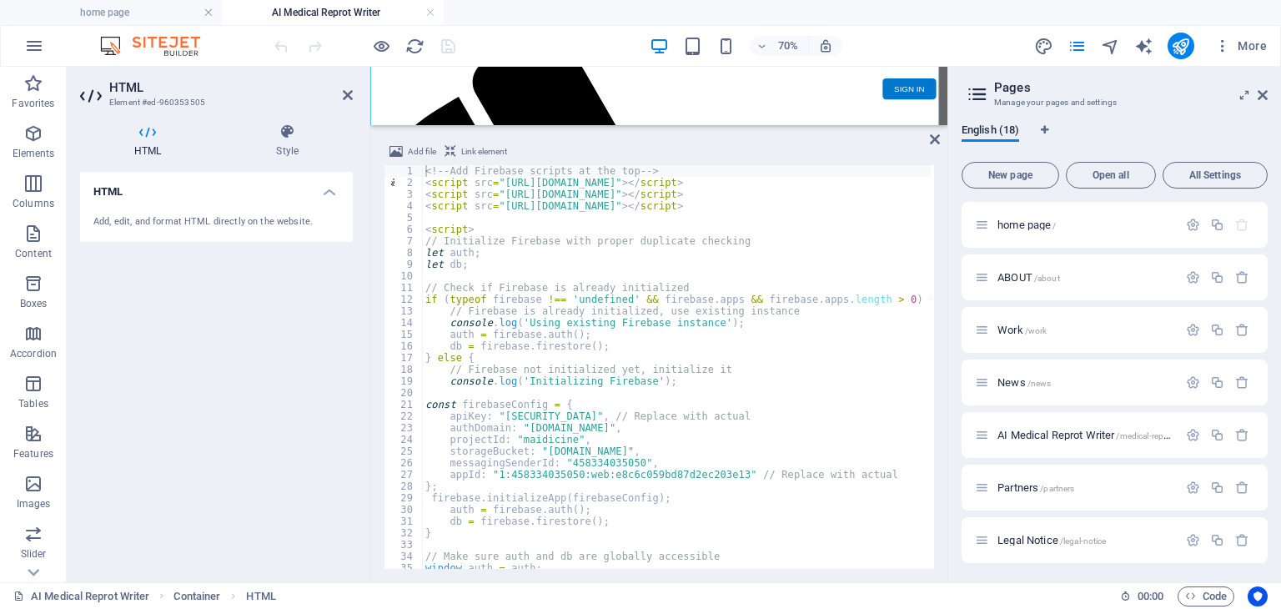
click at [918, 206] on div "<!-- Add Firebase scripts at the top --> < script src = "https://www.gstatic.co…" at bounding box center [976, 377] width 1108 height 424
type textarea "<script src="https://www.gstatic.com/firebasejs/8.10.1/firebase-firestore.js"><…"
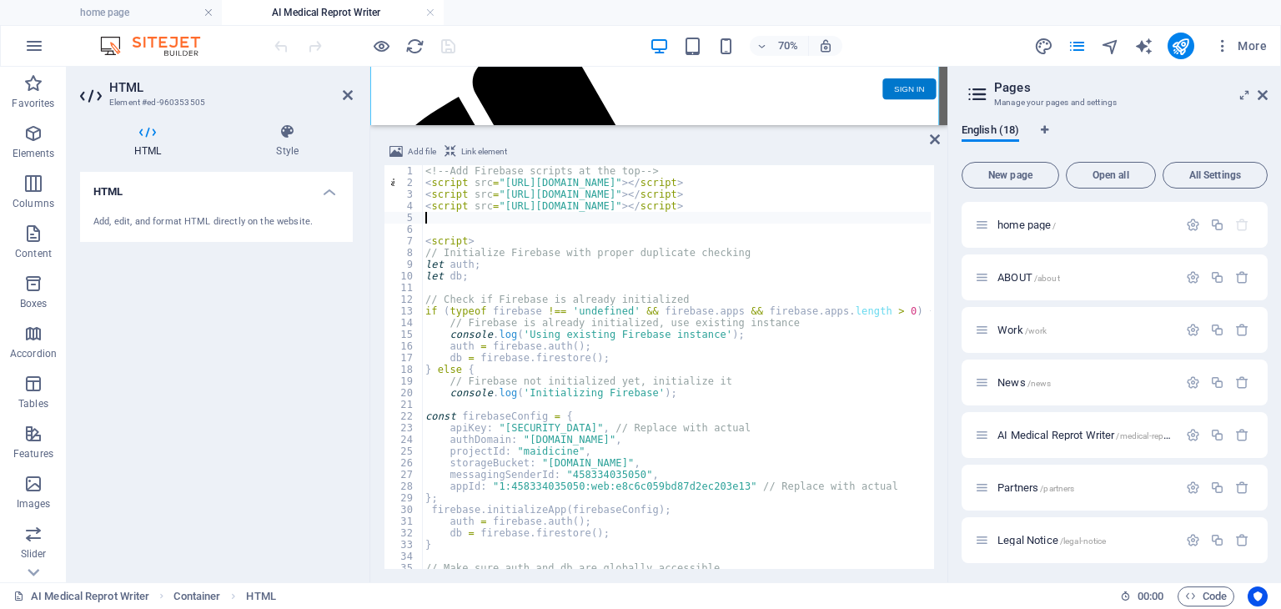
paste textarea "<script src="https://www.gstatic.com/firebasejs/8.10.1/firebase-functions.js"><…"
type textarea "<script src="https://www.gstatic.com/firebasejs/8.10.1/firebase-functions.js"><…"
click at [1185, 44] on icon "publish" at bounding box center [1180, 46] width 19 height 19
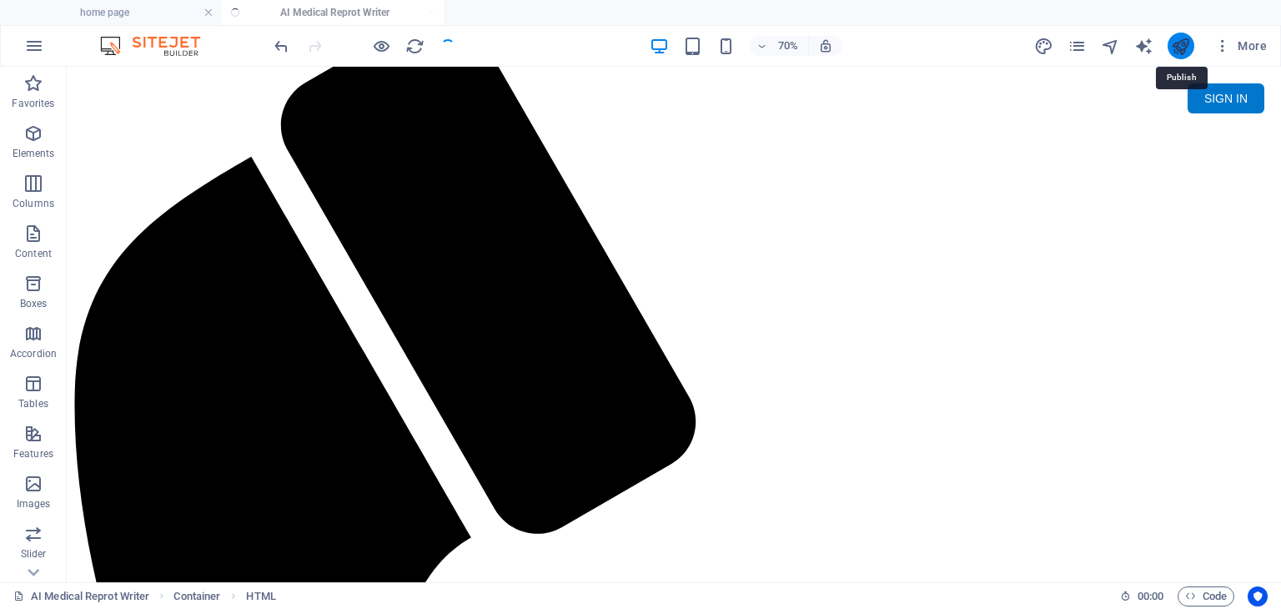
scroll to position [0, 0]
